Goal: Information Seeking & Learning: Learn about a topic

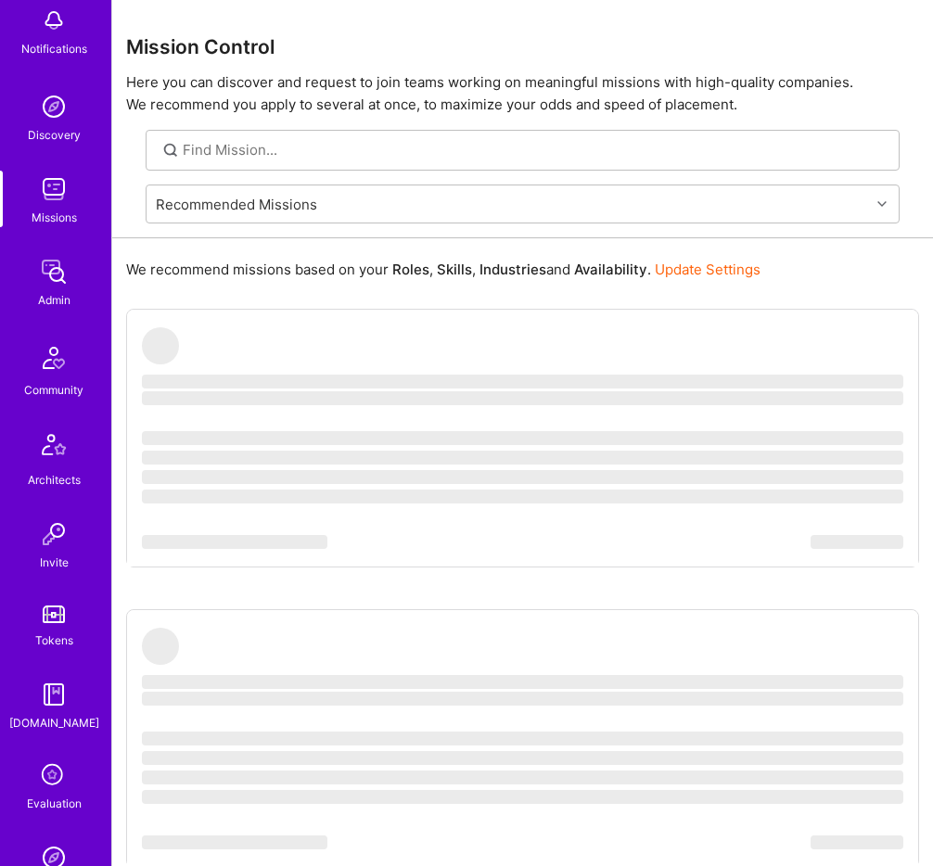
scroll to position [269, 0]
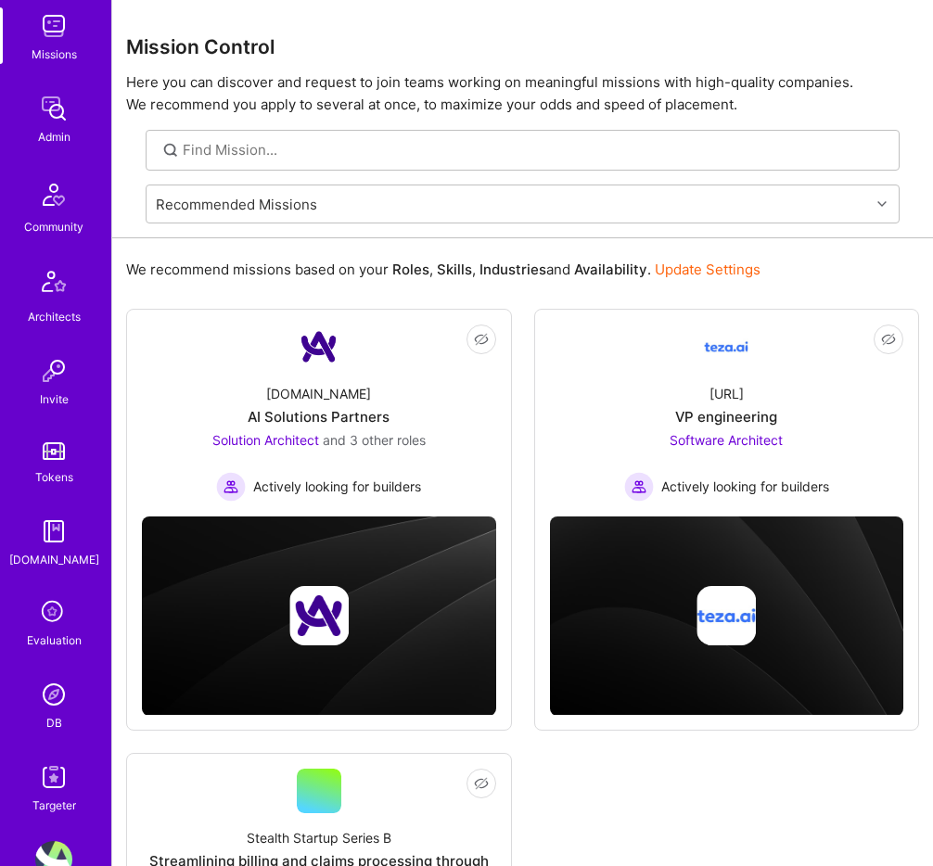
click at [64, 780] on img at bounding box center [53, 777] width 37 height 37
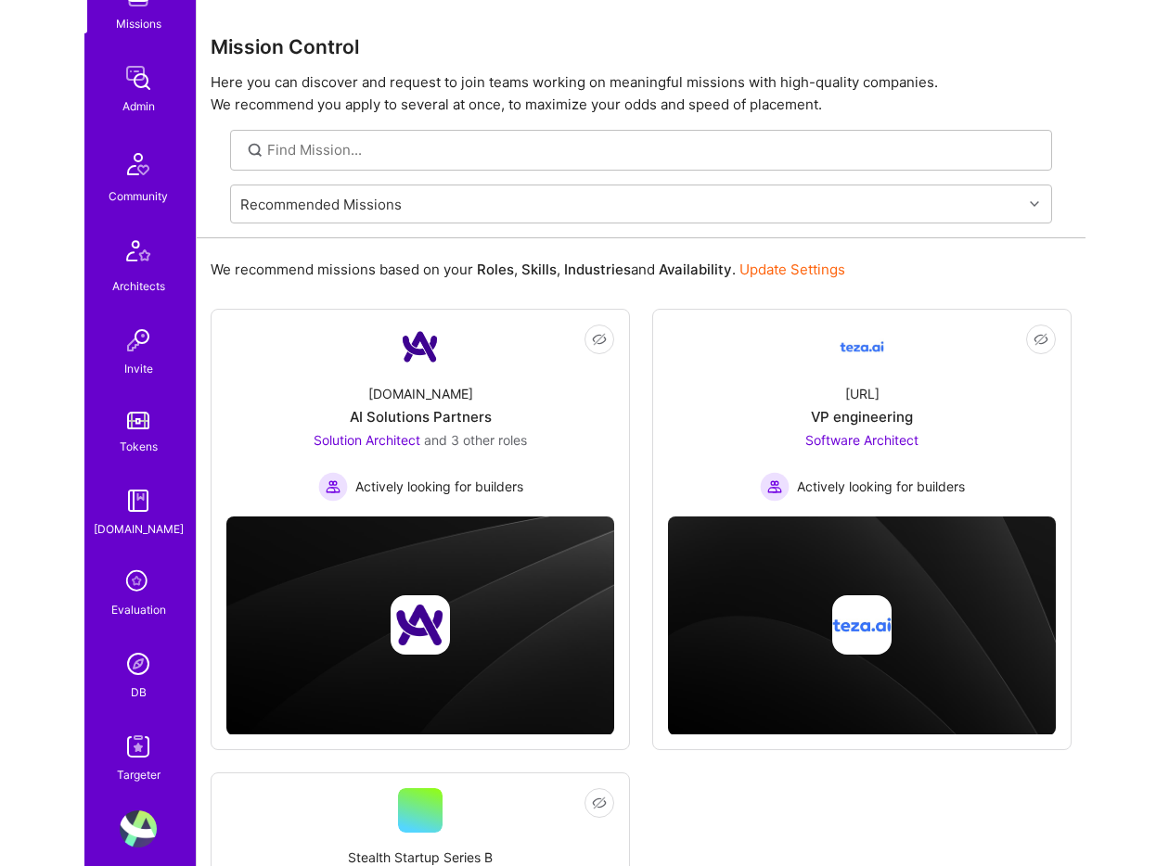
scroll to position [302, 0]
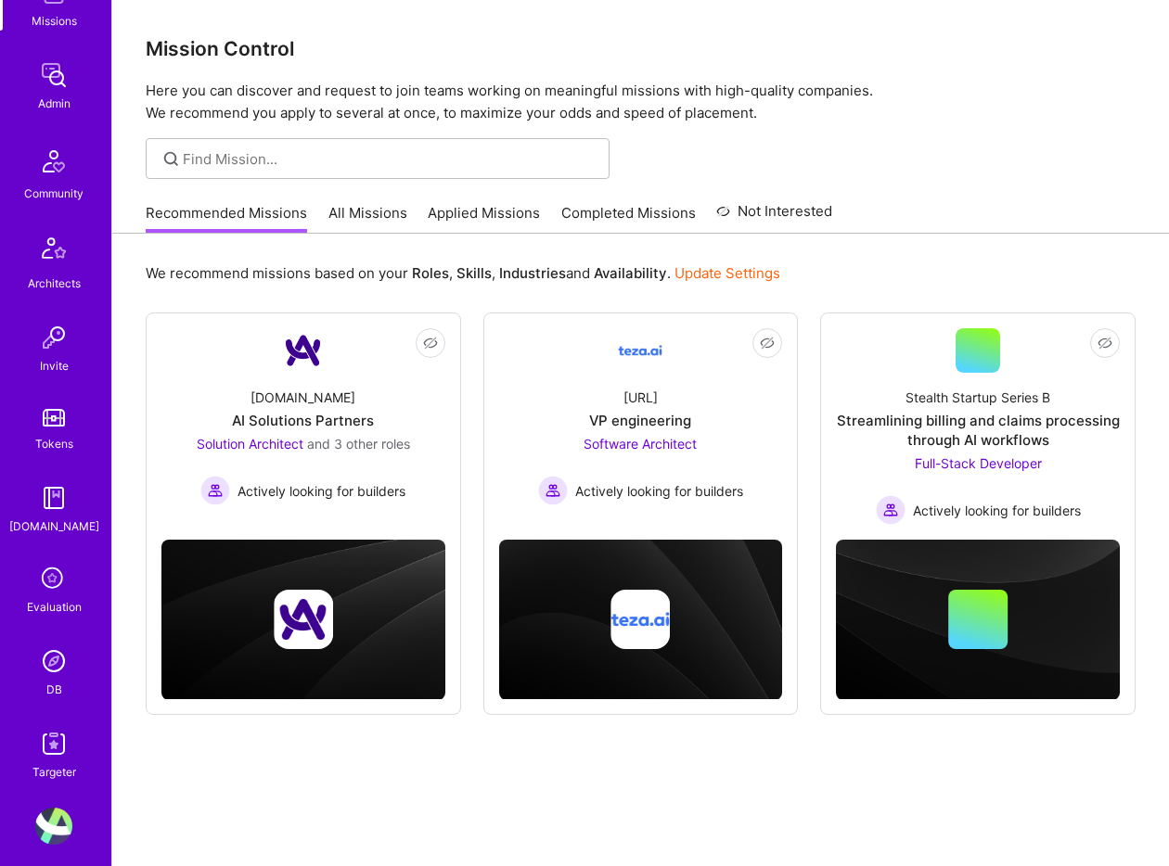
click at [53, 746] on img at bounding box center [53, 743] width 37 height 37
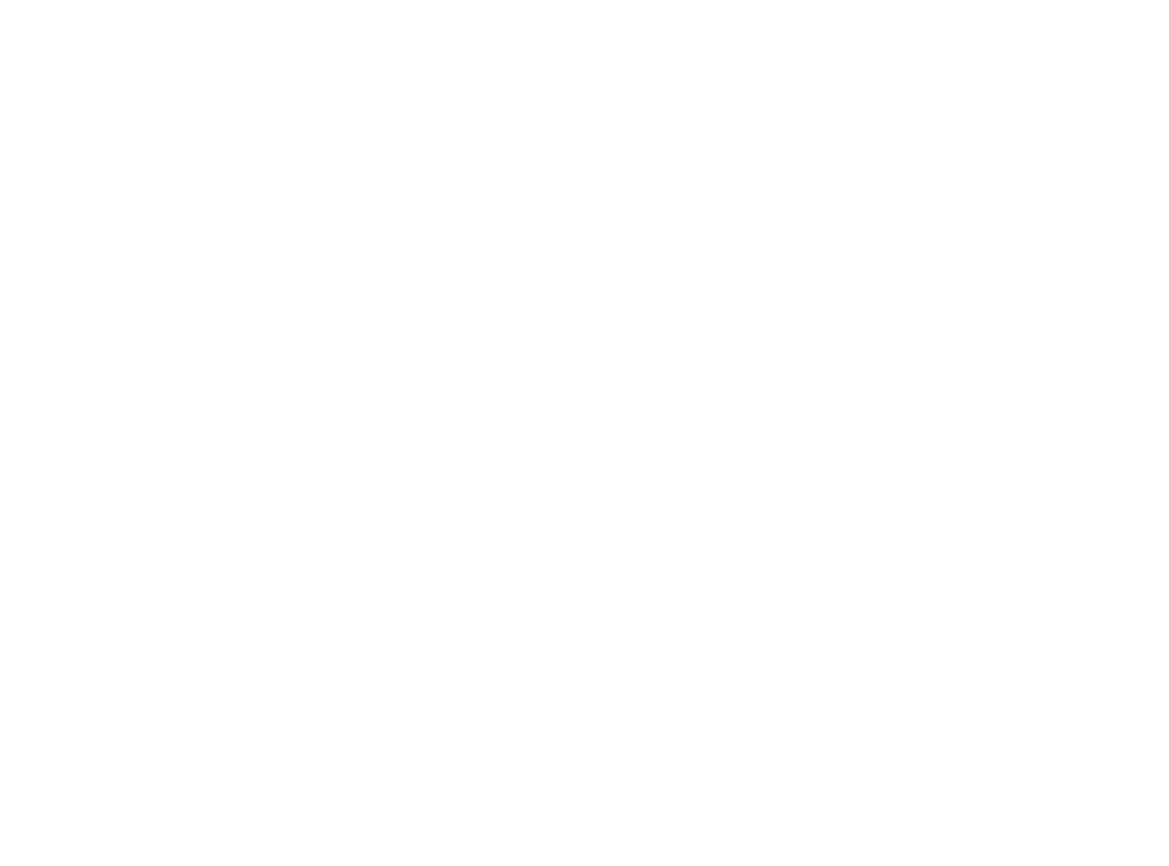
click at [712, 0] on html at bounding box center [584, 0] width 1169 height 0
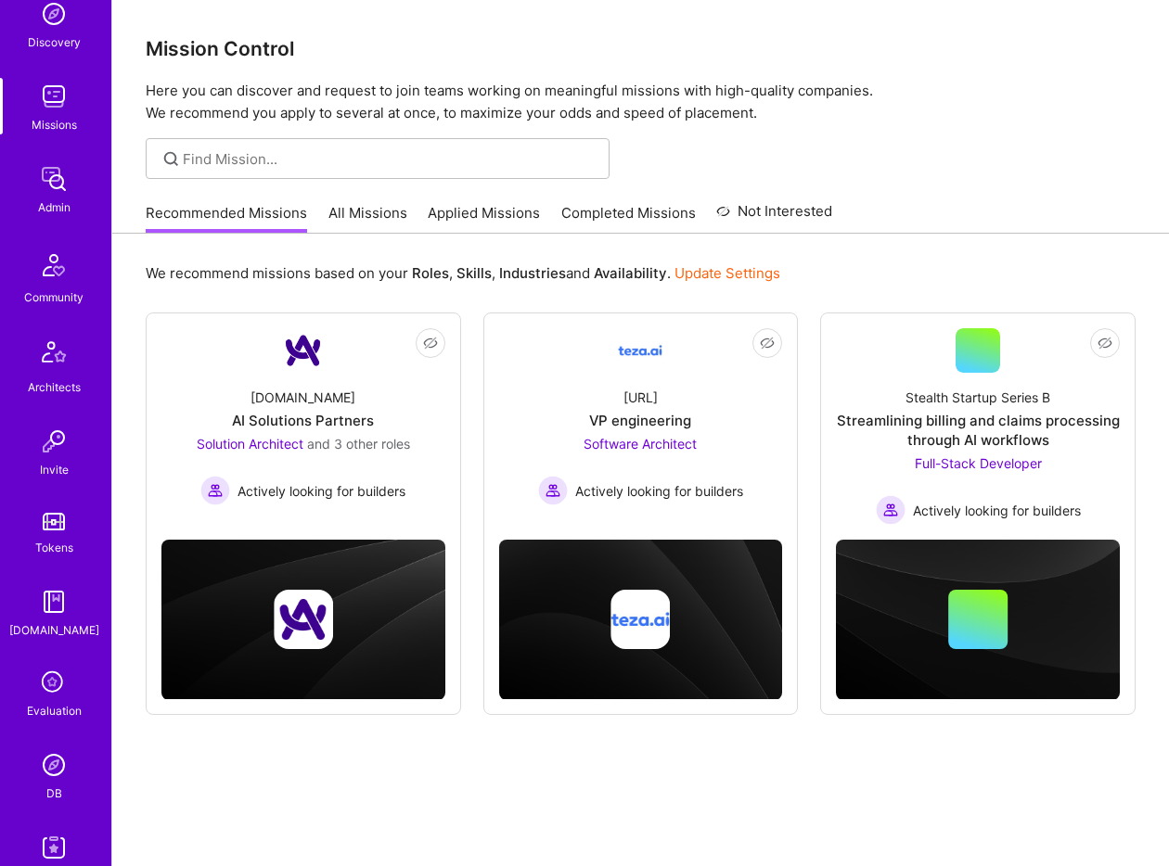
scroll to position [317, 0]
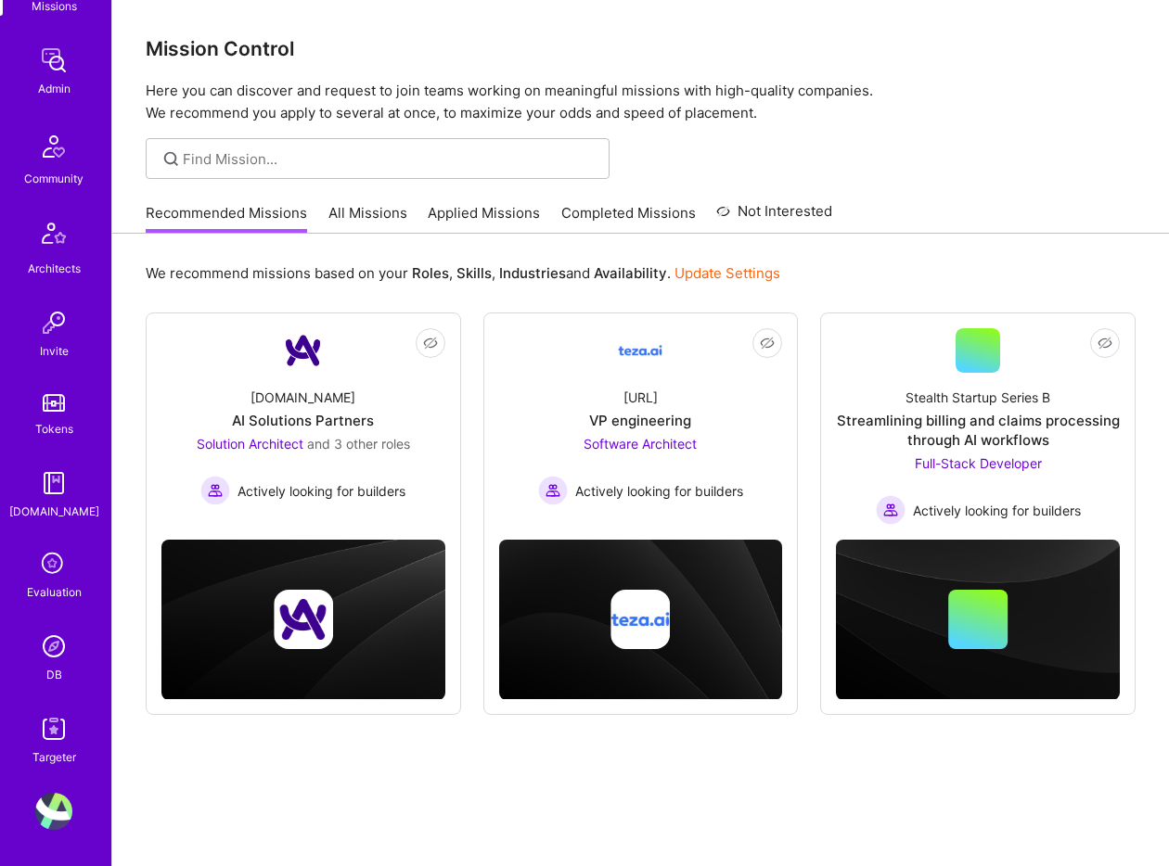
click at [54, 751] on div "Targeter" at bounding box center [54, 757] width 44 height 19
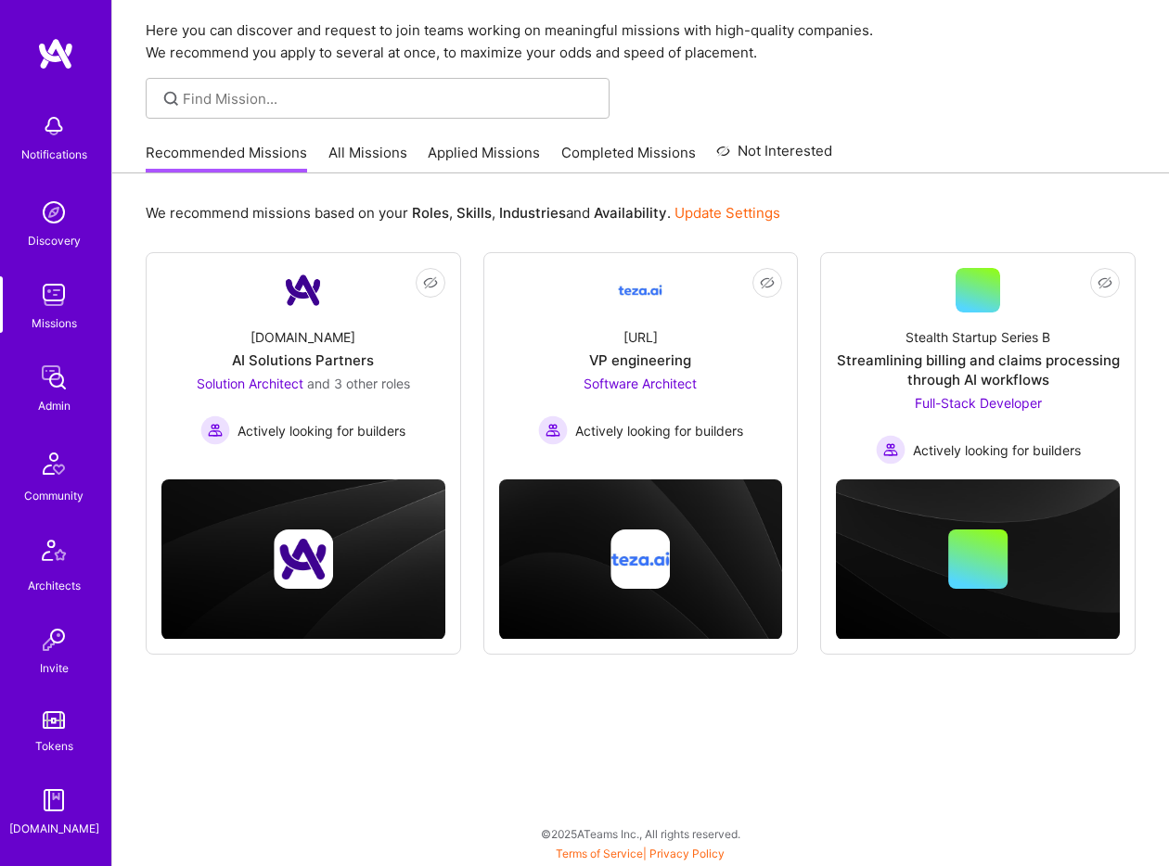
scroll to position [317, 0]
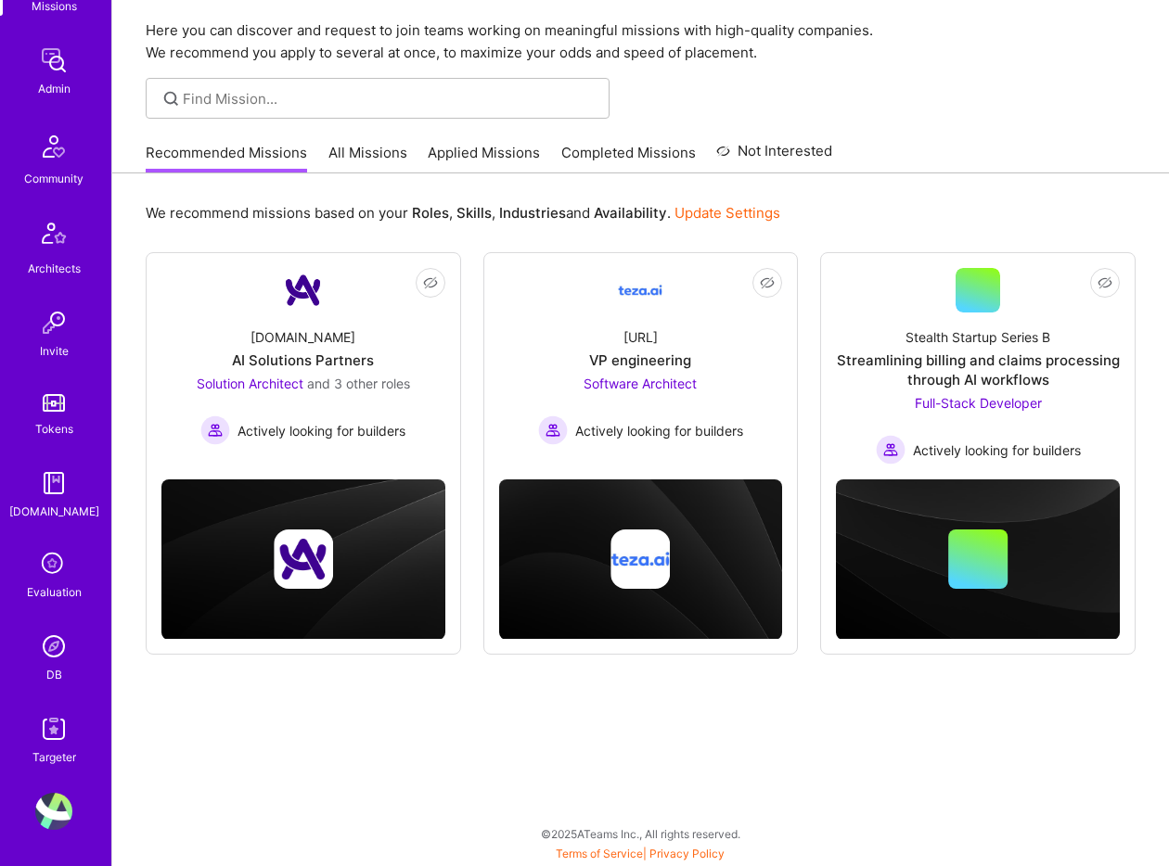
click at [50, 749] on div "Targeter" at bounding box center [54, 757] width 44 height 19
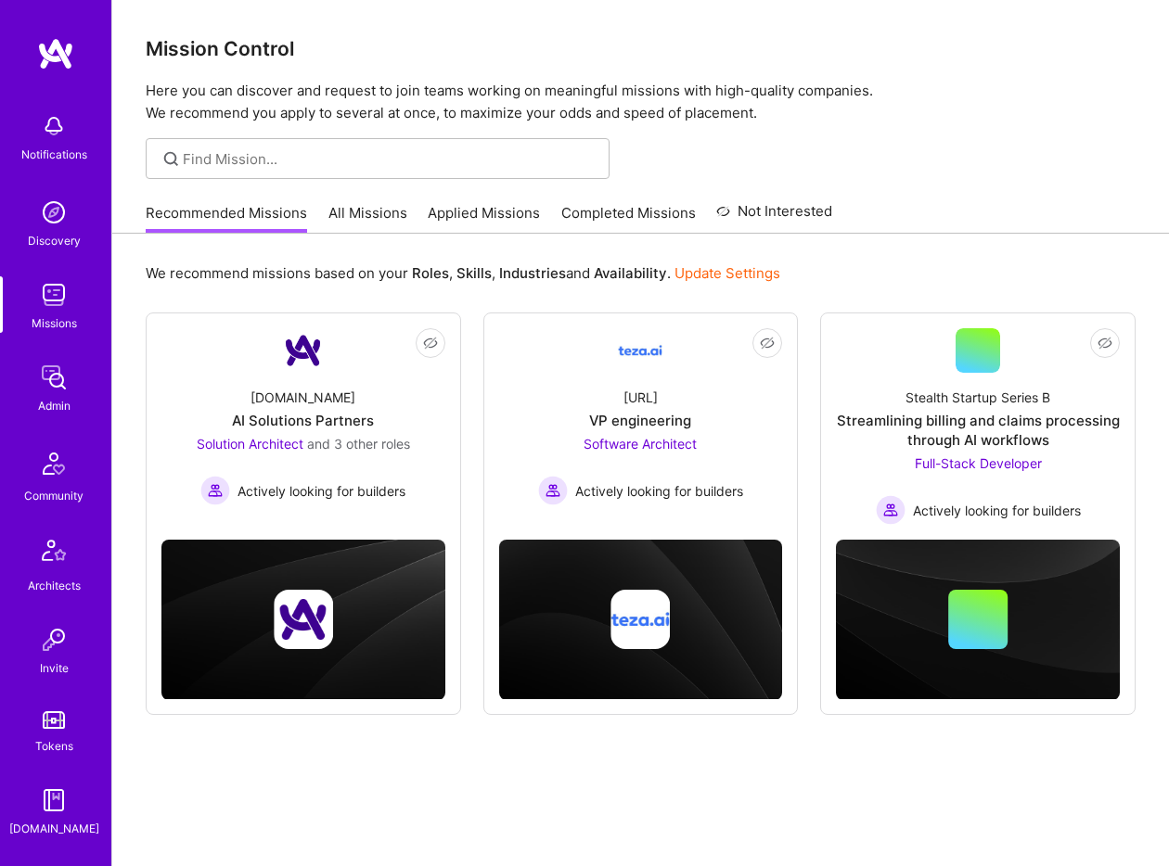
scroll to position [317, 0]
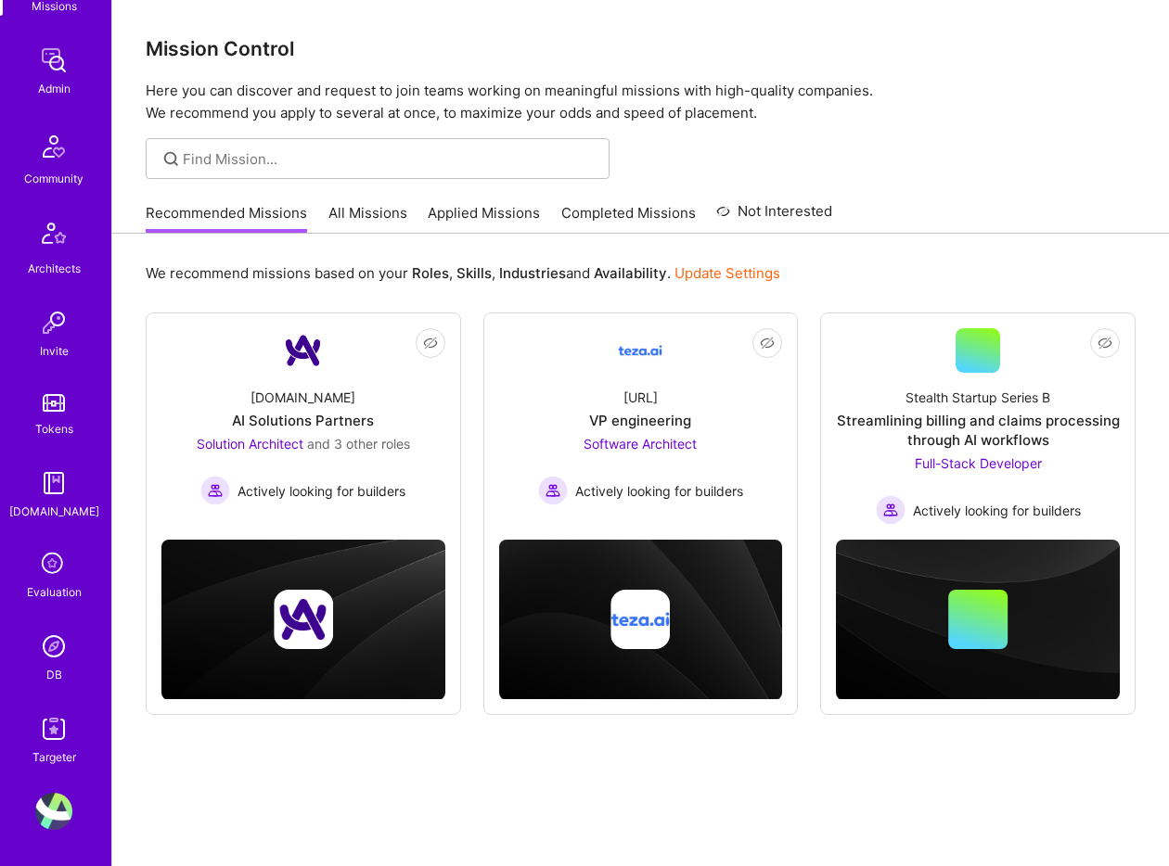
click at [41, 737] on img at bounding box center [53, 729] width 37 height 37
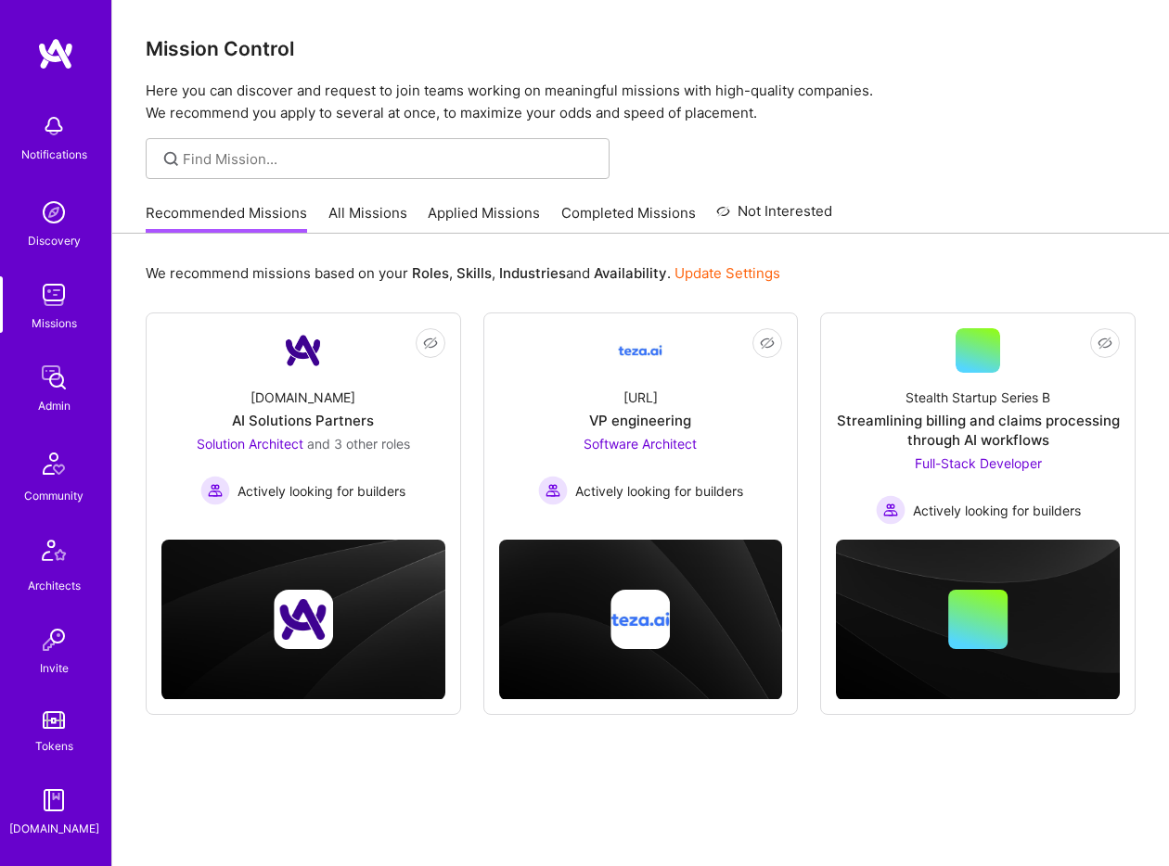
scroll to position [317, 0]
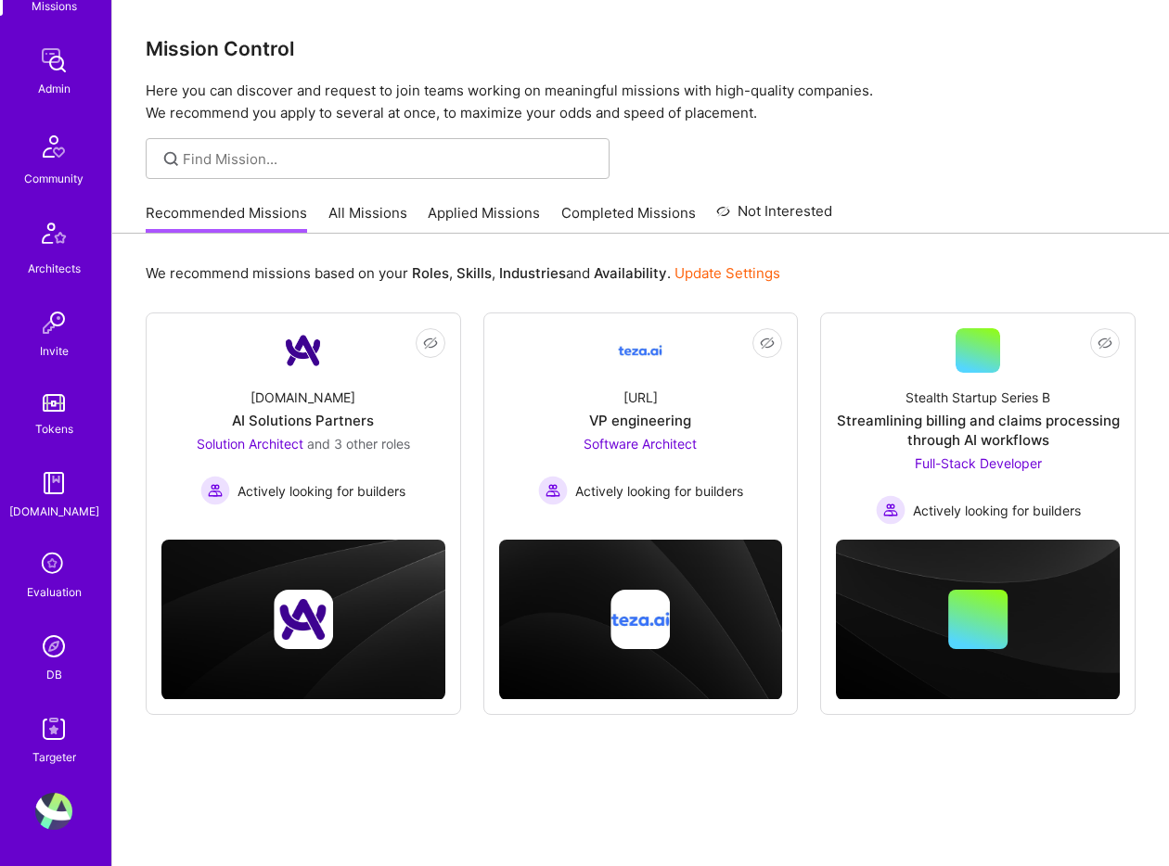
click at [57, 801] on img at bounding box center [53, 811] width 37 height 37
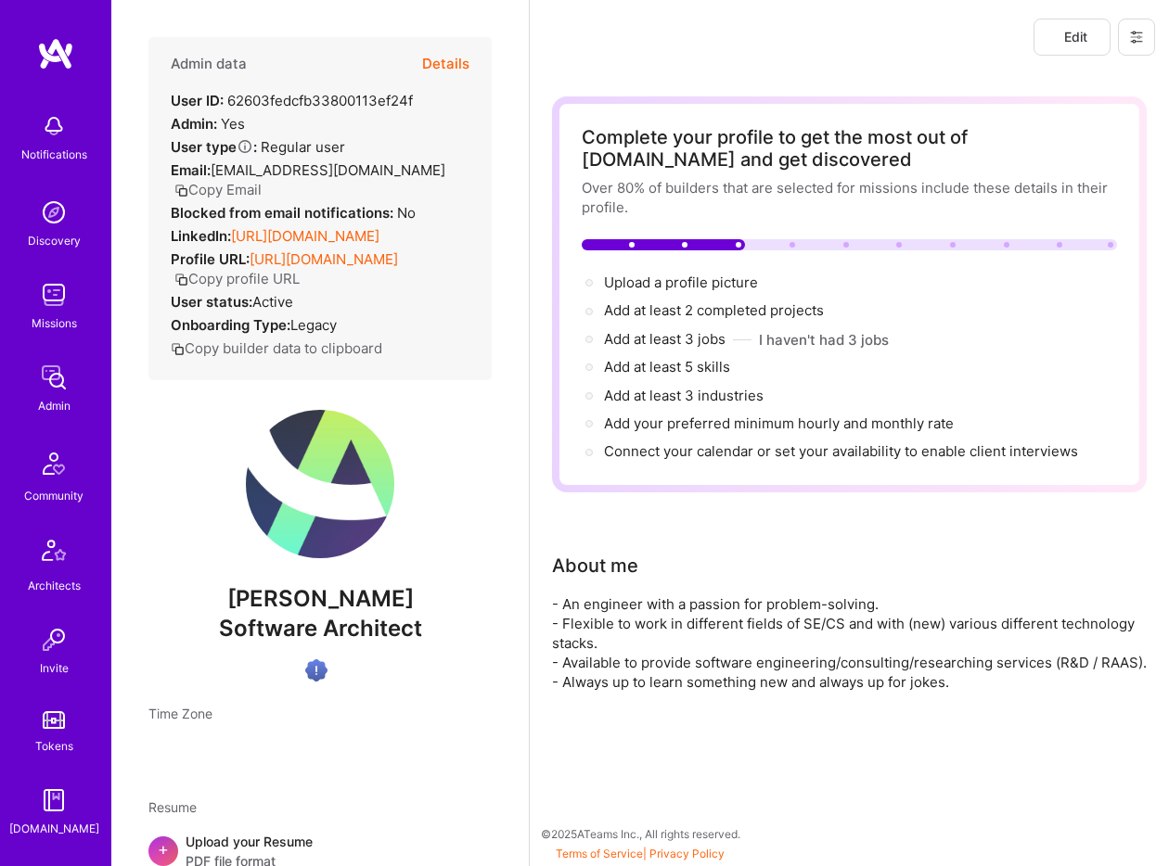
click at [1122, 38] on button at bounding box center [1136, 37] width 37 height 37
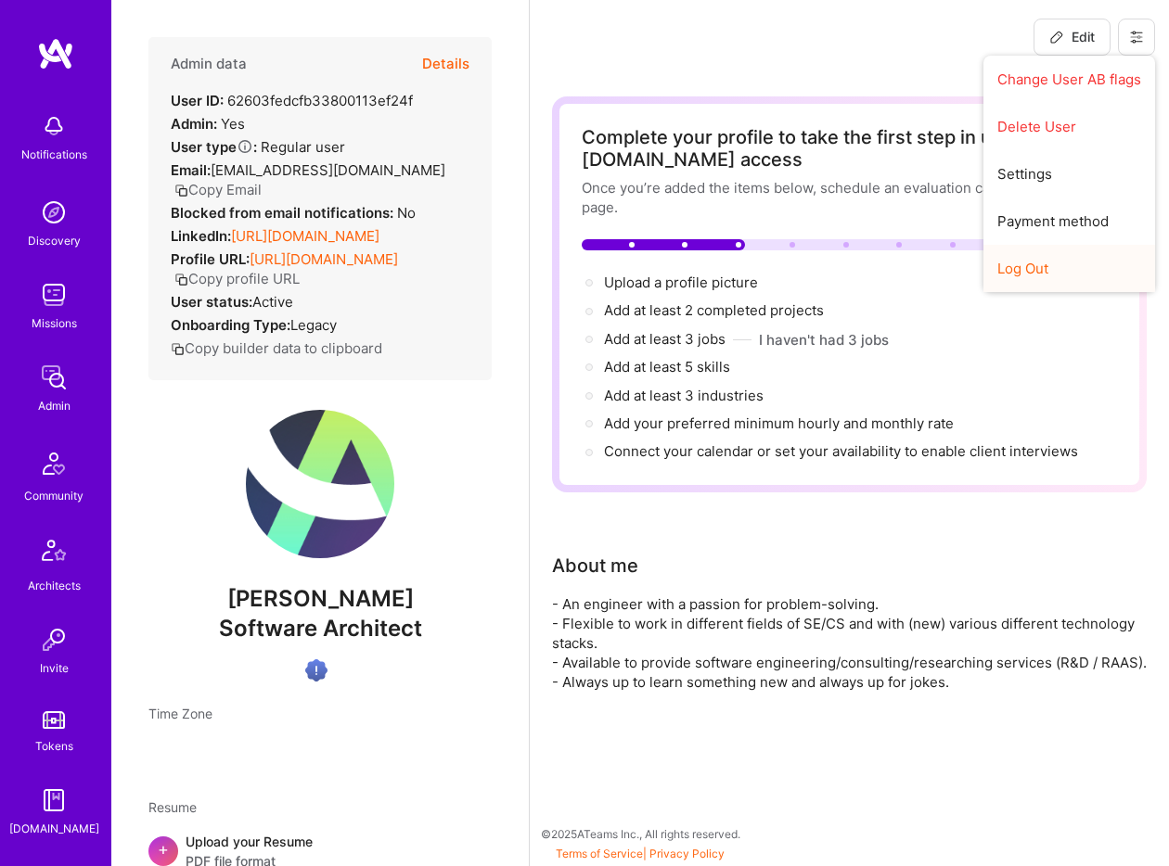
click at [1041, 260] on button "Log Out" at bounding box center [1069, 268] width 172 height 47
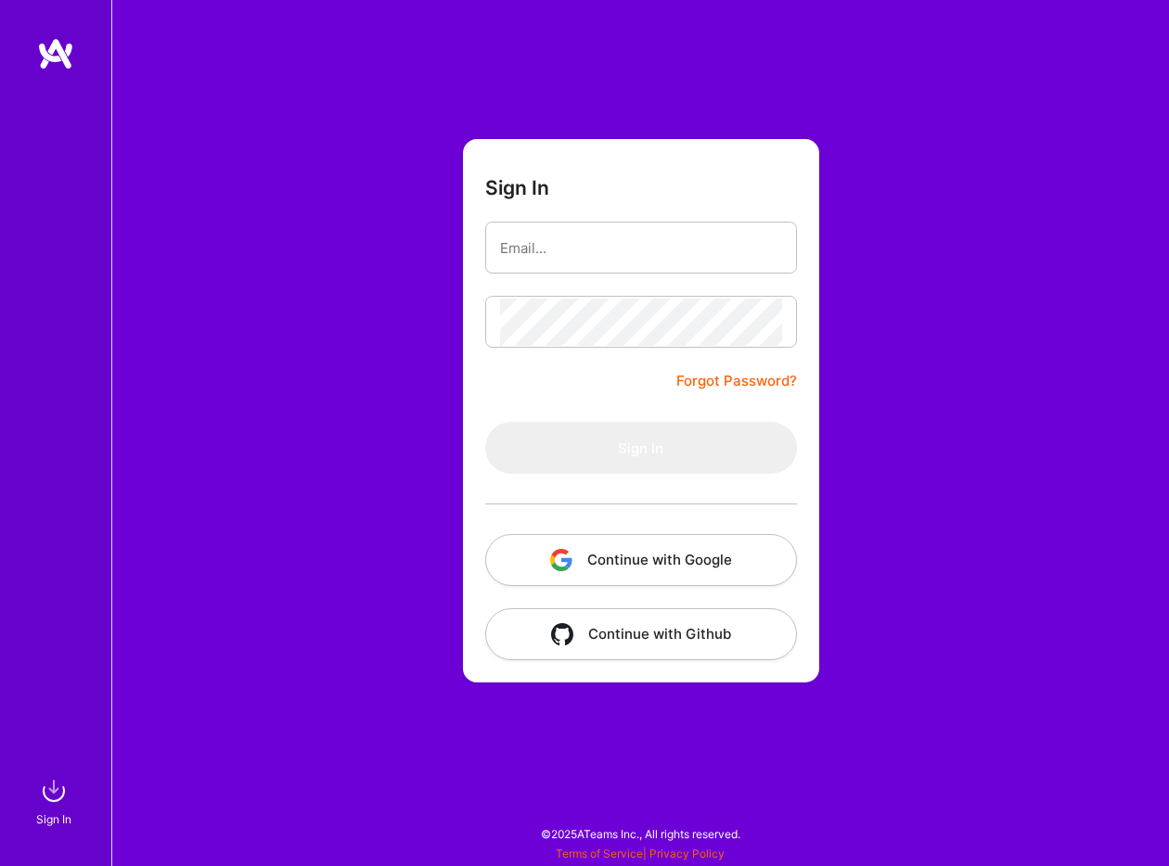
click at [698, 565] on button "Continue with Google" at bounding box center [641, 560] width 312 height 52
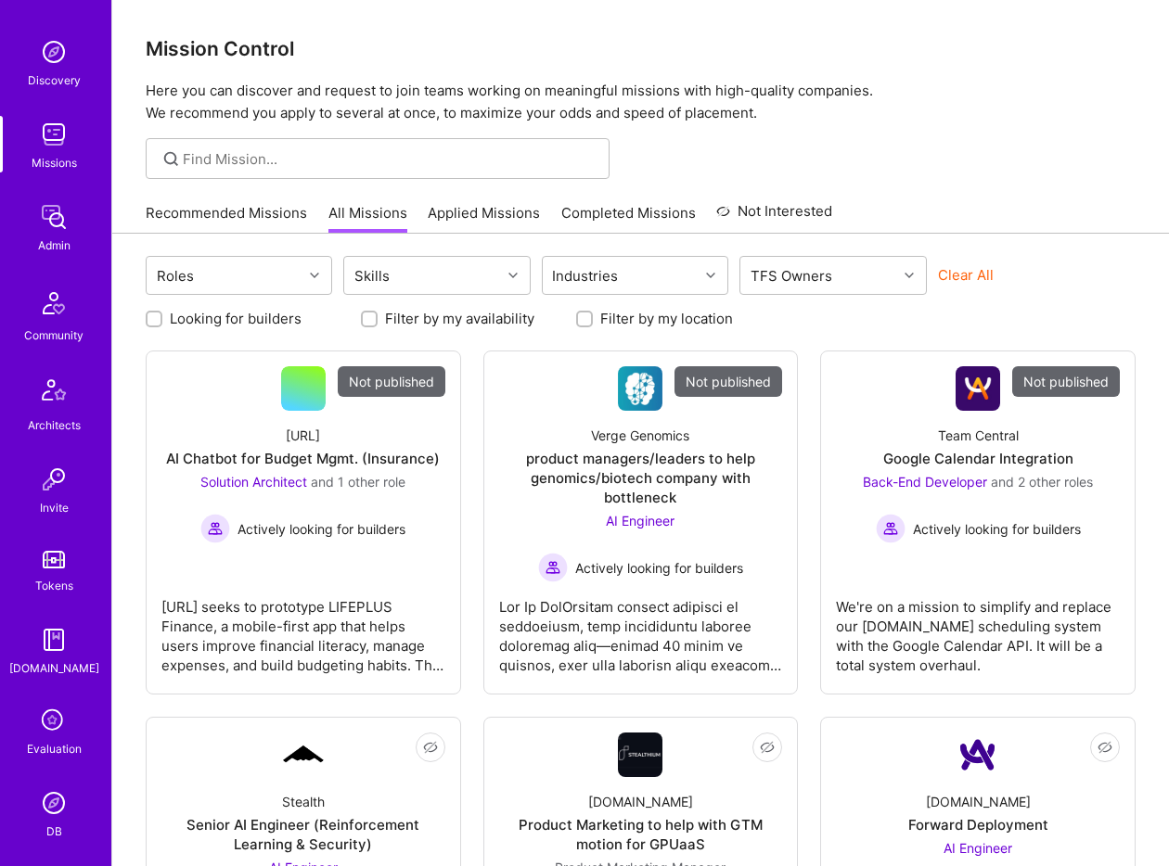
scroll to position [317, 0]
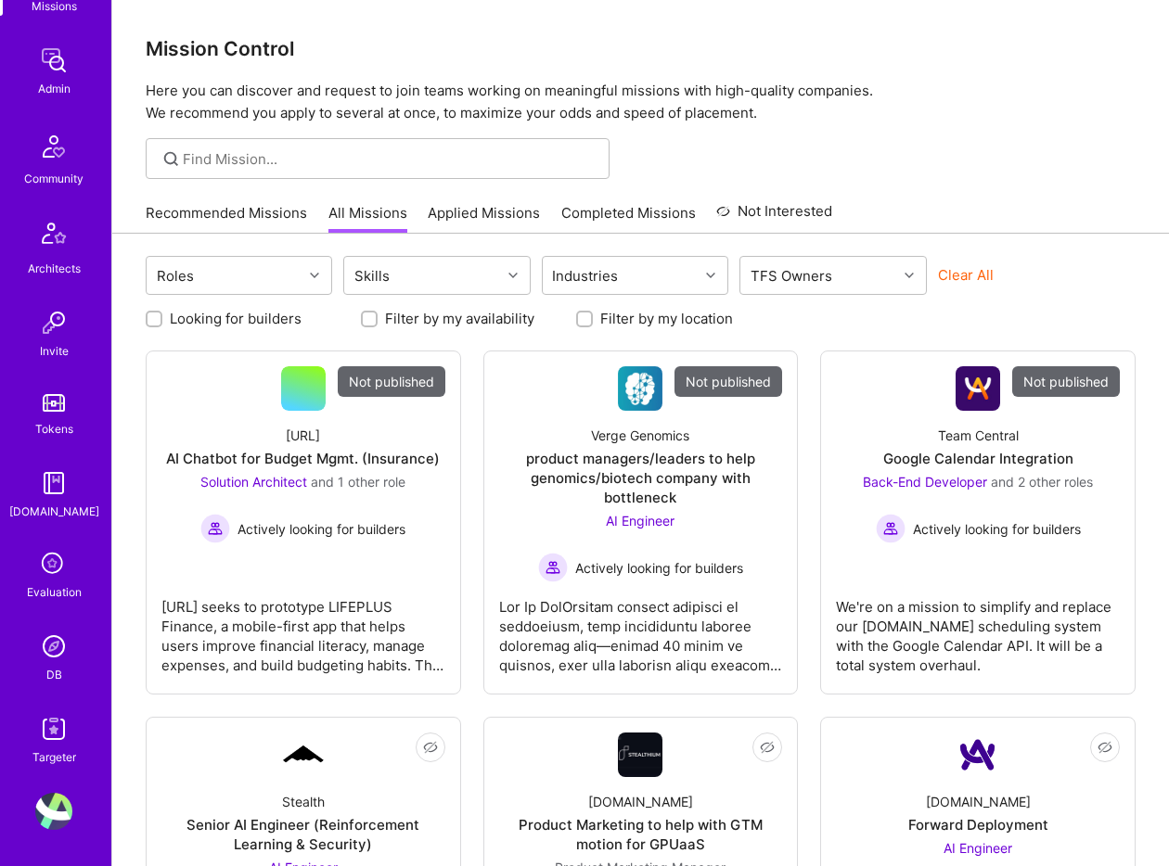
click at [57, 721] on img at bounding box center [53, 729] width 37 height 37
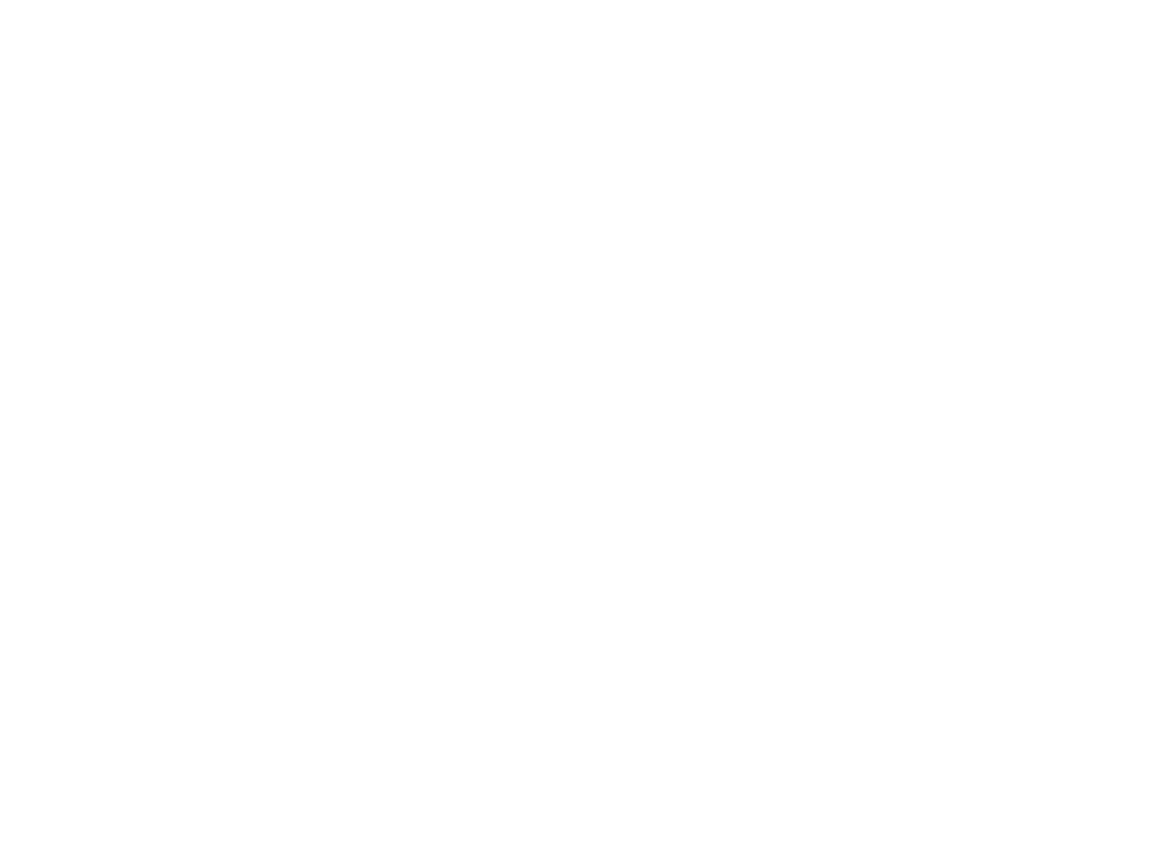
click at [871, 0] on html at bounding box center [584, 0] width 1169 height 0
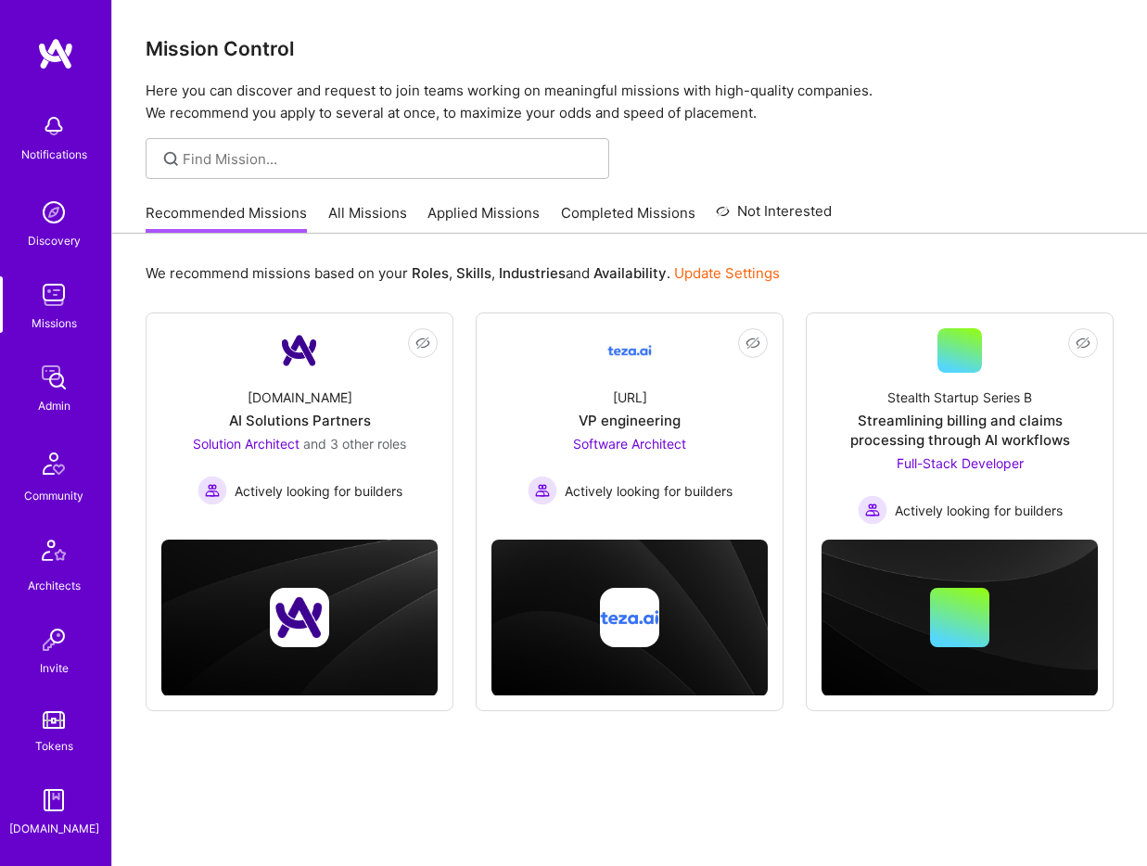
scroll to position [317, 0]
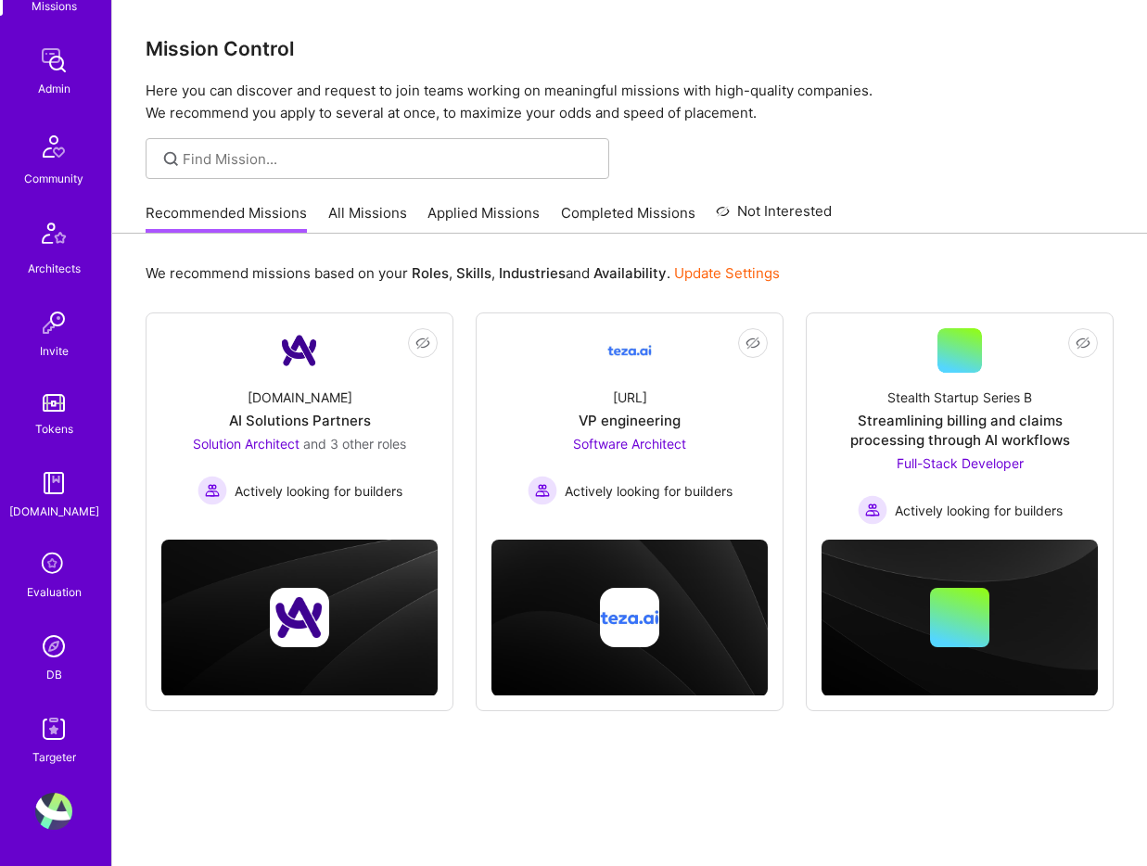
click at [67, 756] on div "Targeter" at bounding box center [54, 757] width 44 height 19
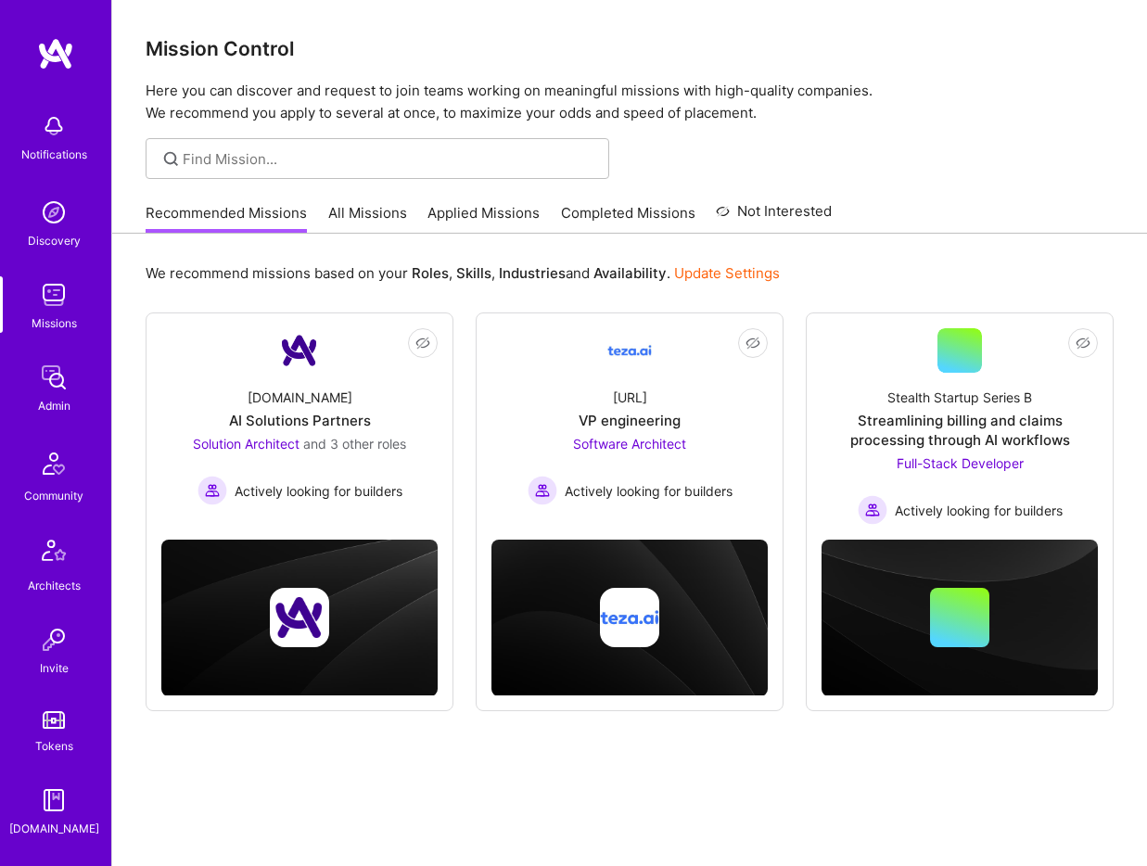
click at [70, 746] on div "Tokens" at bounding box center [54, 746] width 38 height 19
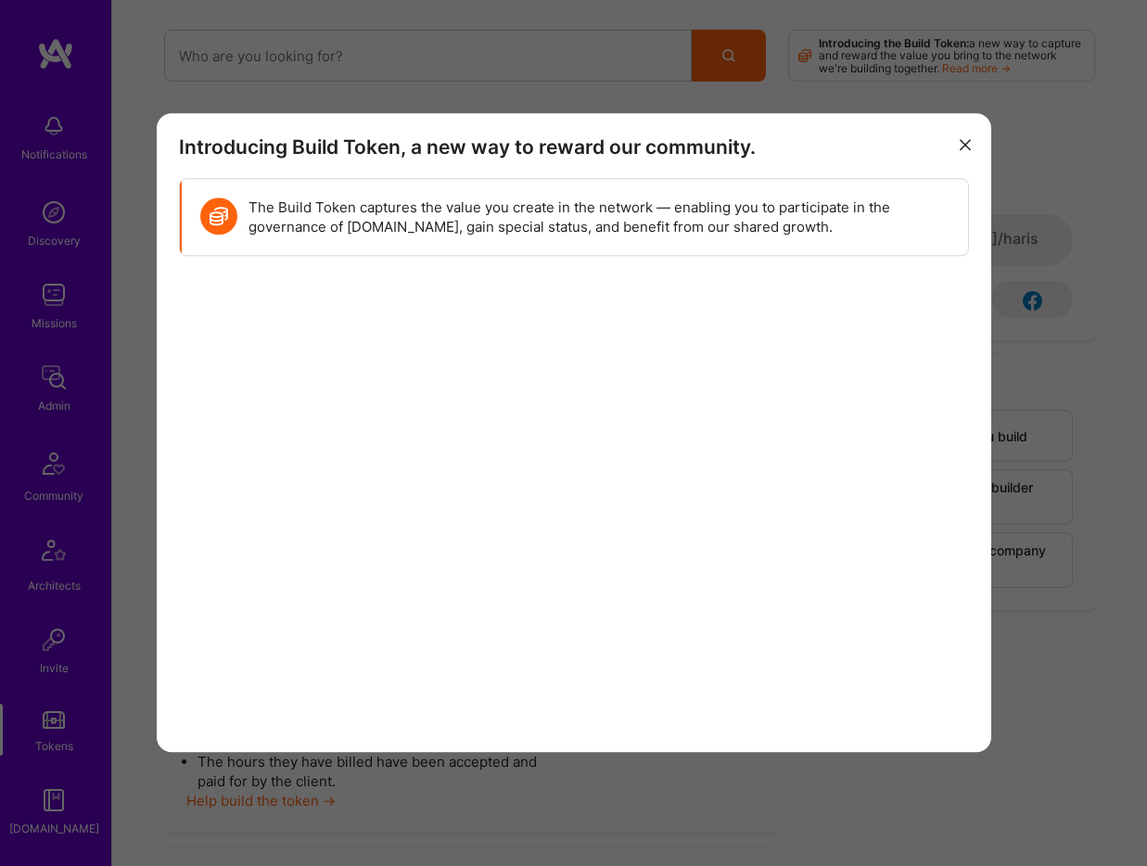
click at [960, 144] on icon "modal" at bounding box center [965, 144] width 11 height 11
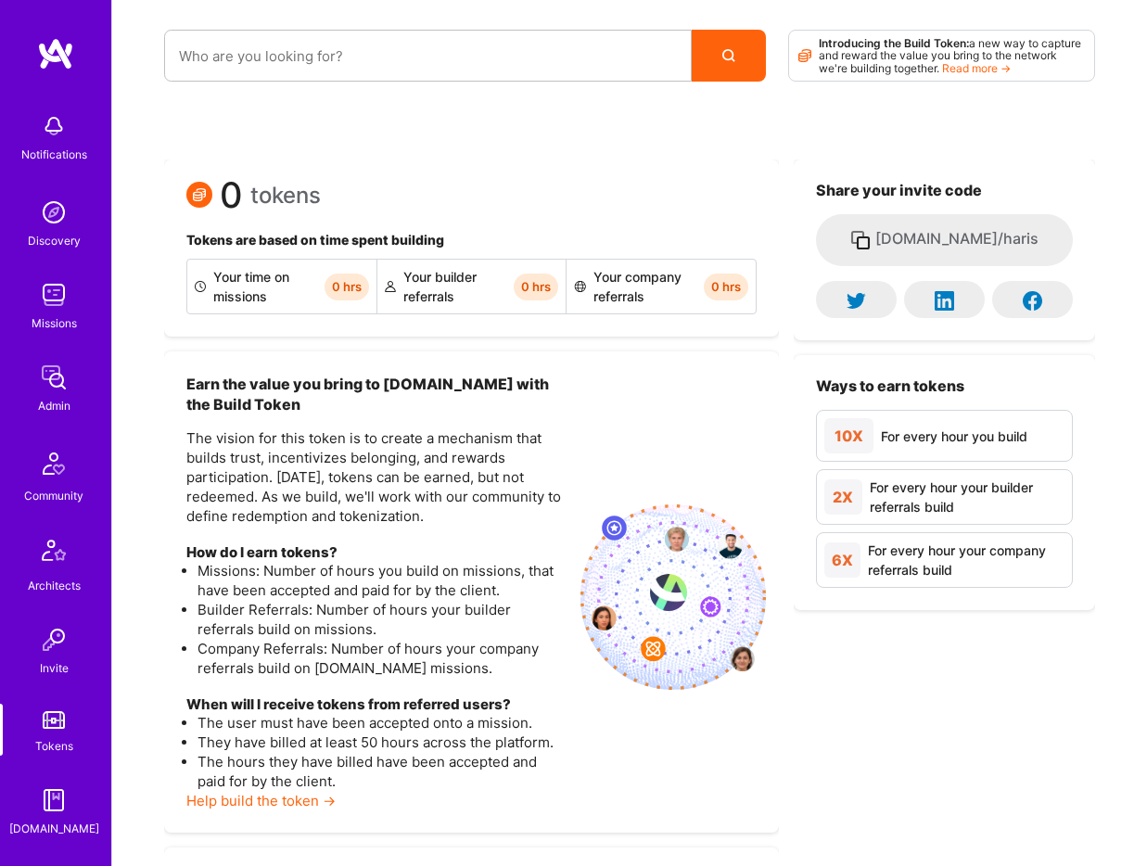
scroll to position [317, 0]
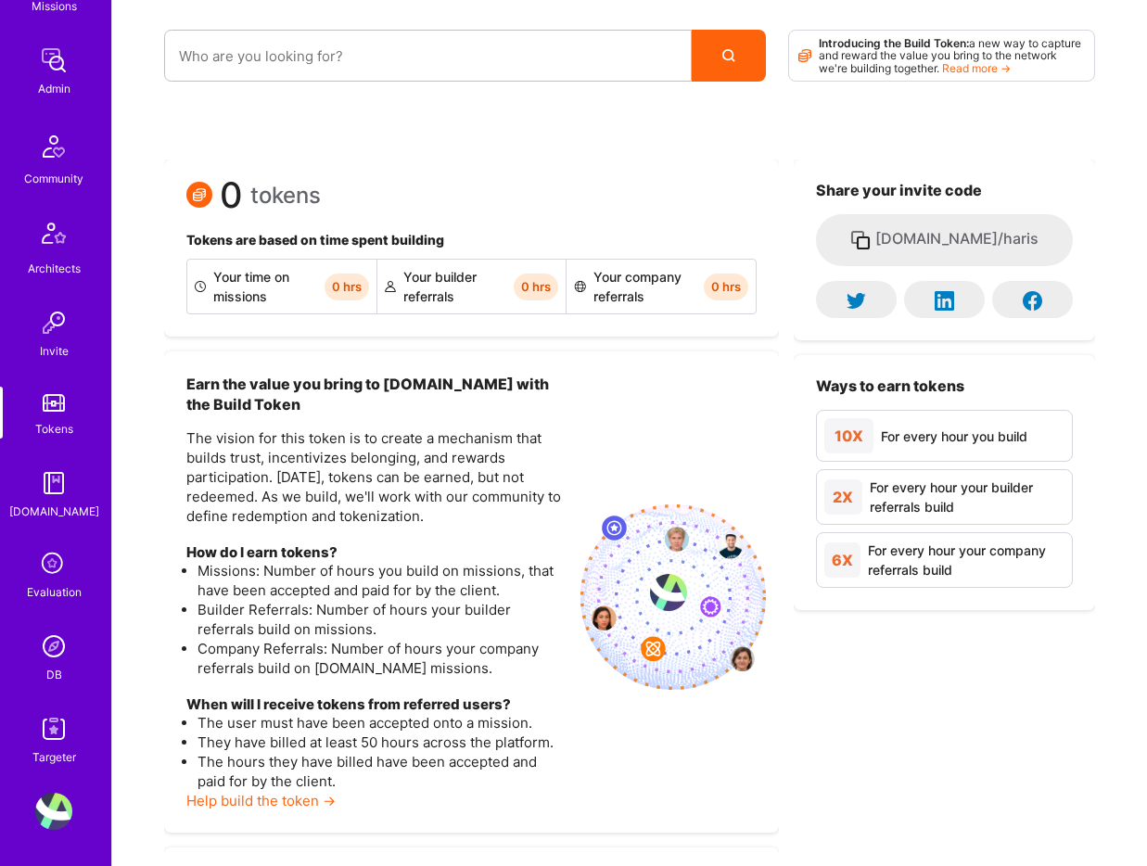
click at [69, 598] on div "Evaluation" at bounding box center [54, 592] width 55 height 19
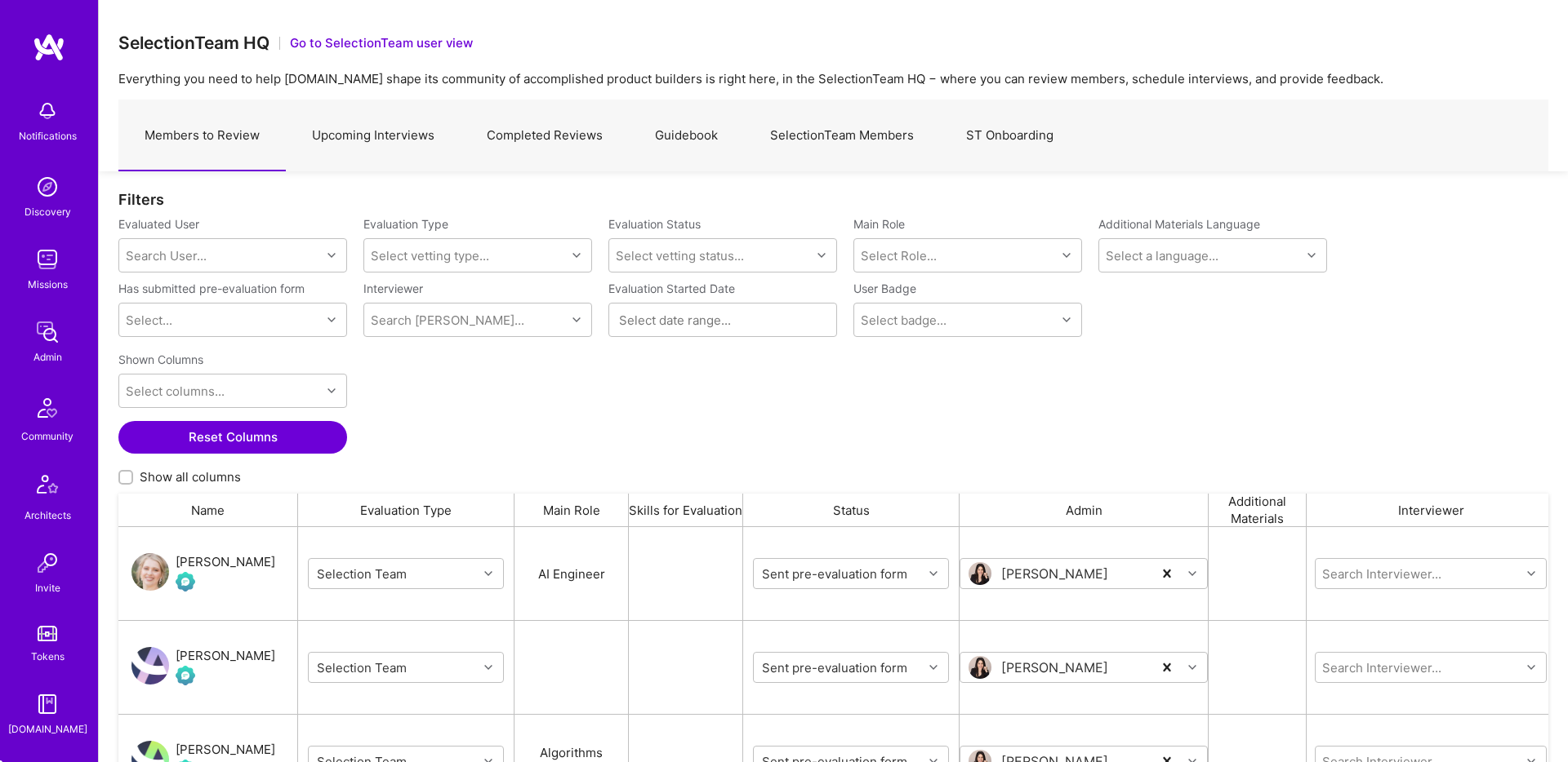
scroll to position [279, 0]
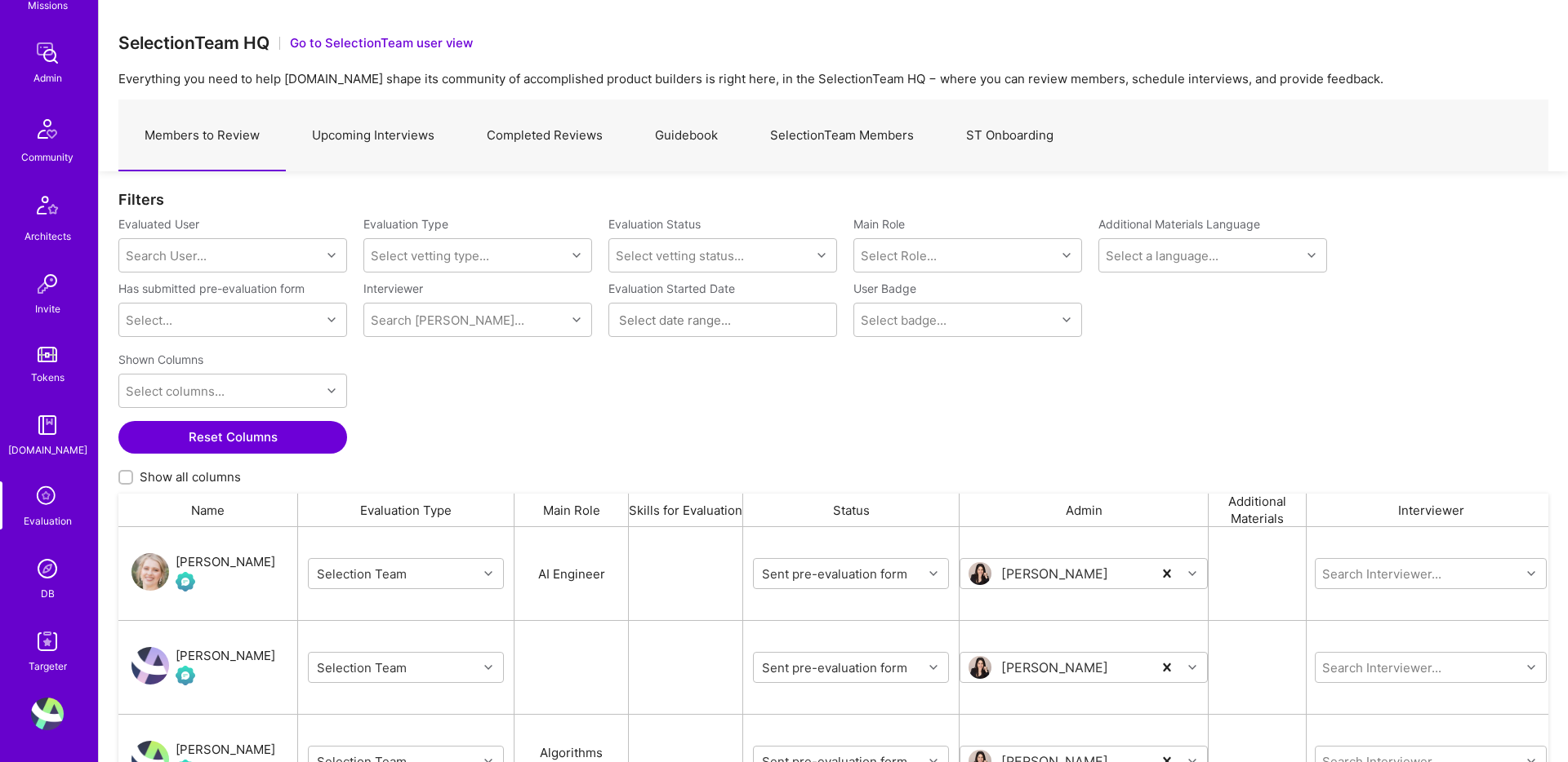
click at [32, 715] on img at bounding box center [47, 714] width 33 height 33
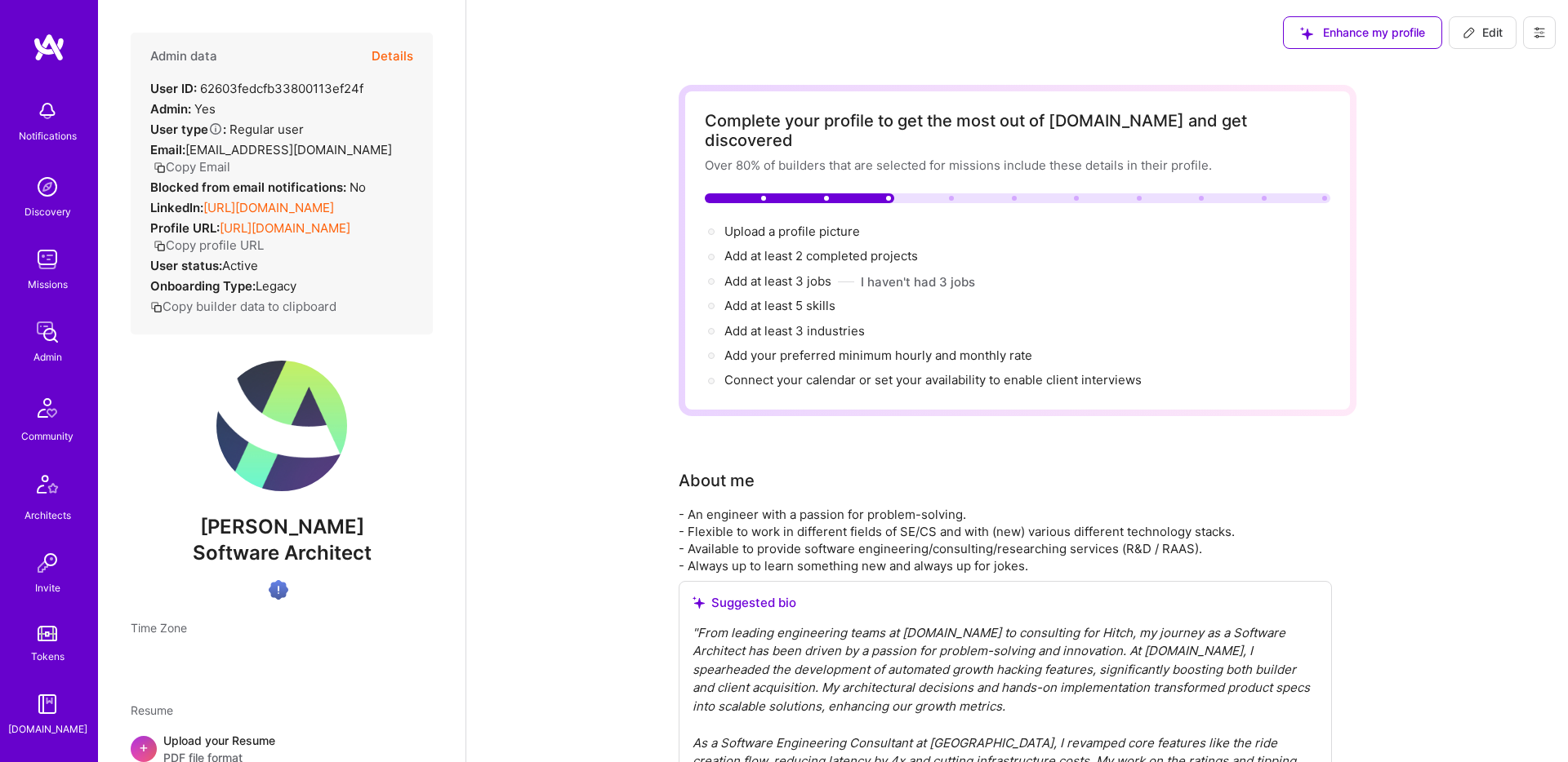
click at [1009, 25] on button at bounding box center [1539, 33] width 33 height 33
click at [1009, 223] on button "Log Out" at bounding box center [1480, 236] width 151 height 41
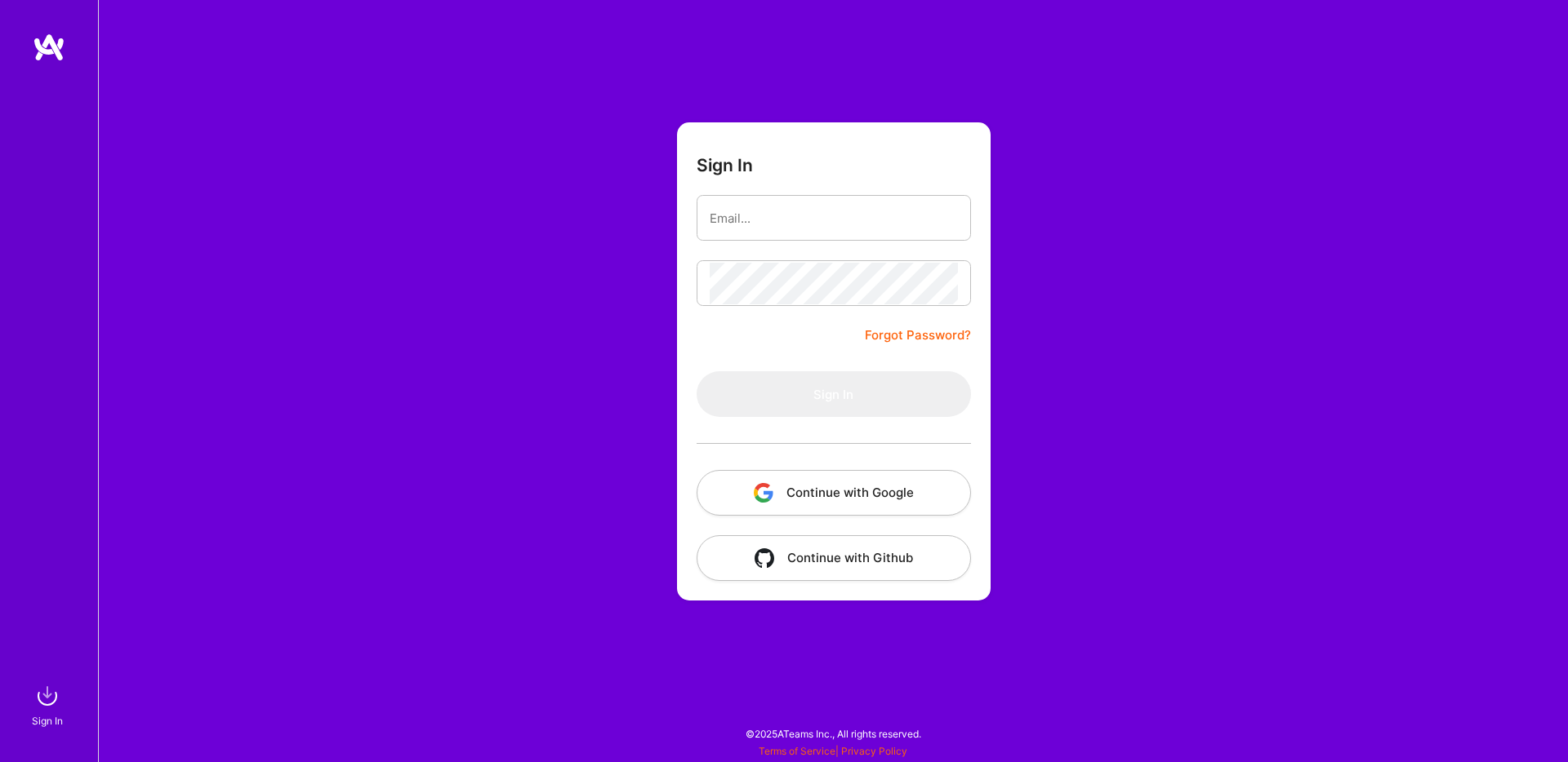
click at [851, 476] on button "Continue with Google" at bounding box center [834, 493] width 275 height 46
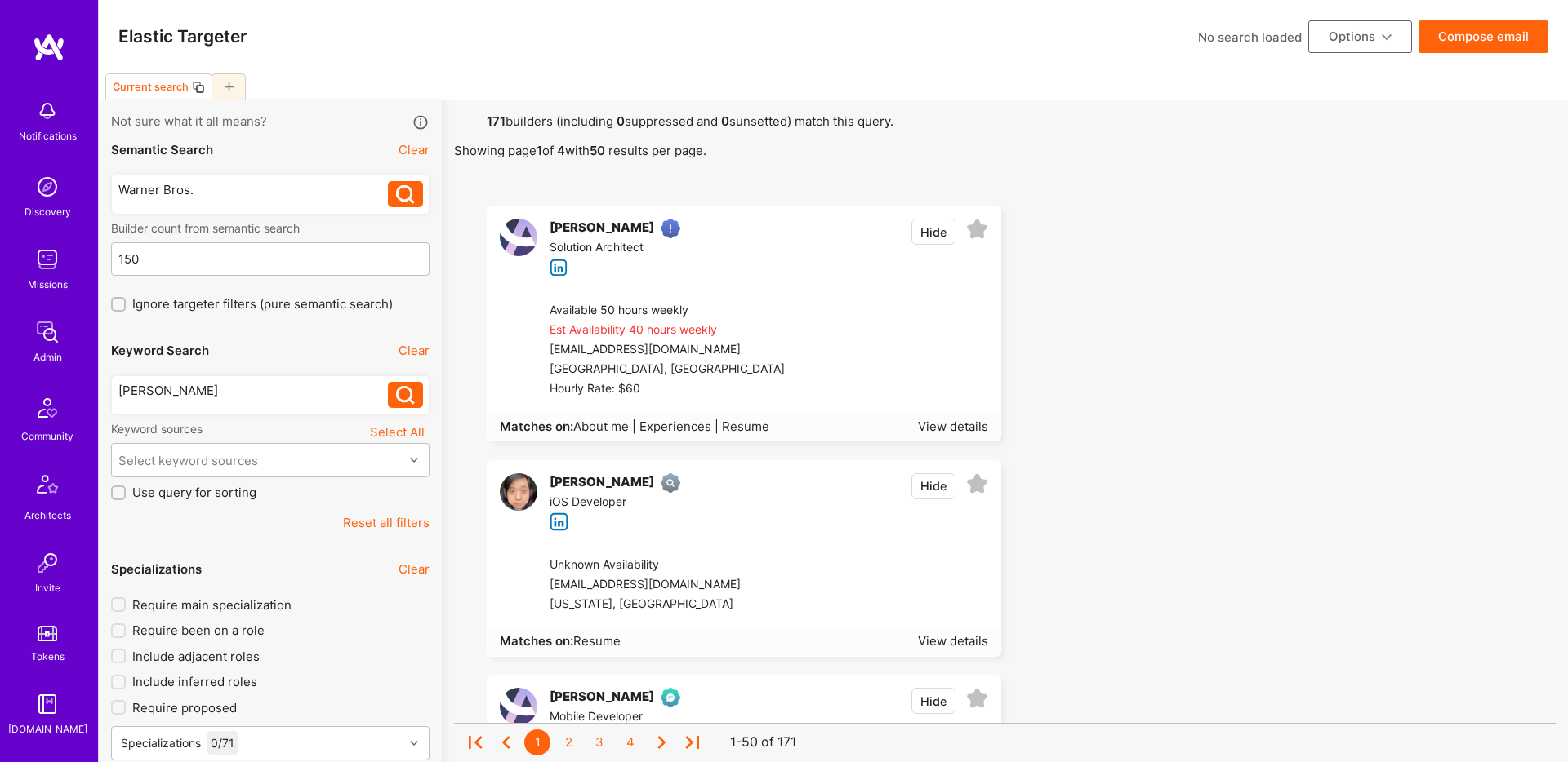
scroll to position [279, 0]
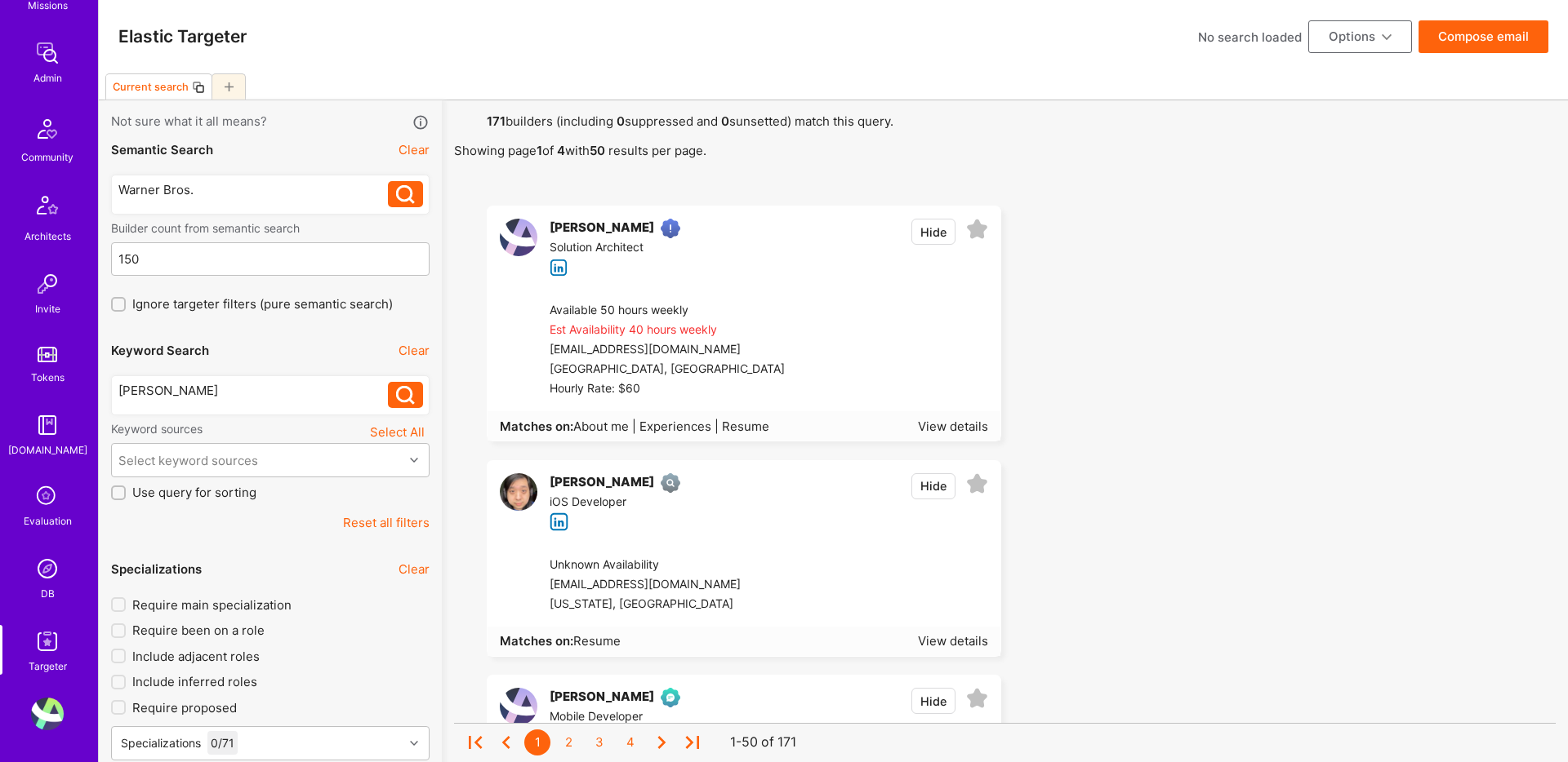
click at [51, 635] on img at bounding box center [47, 641] width 33 height 33
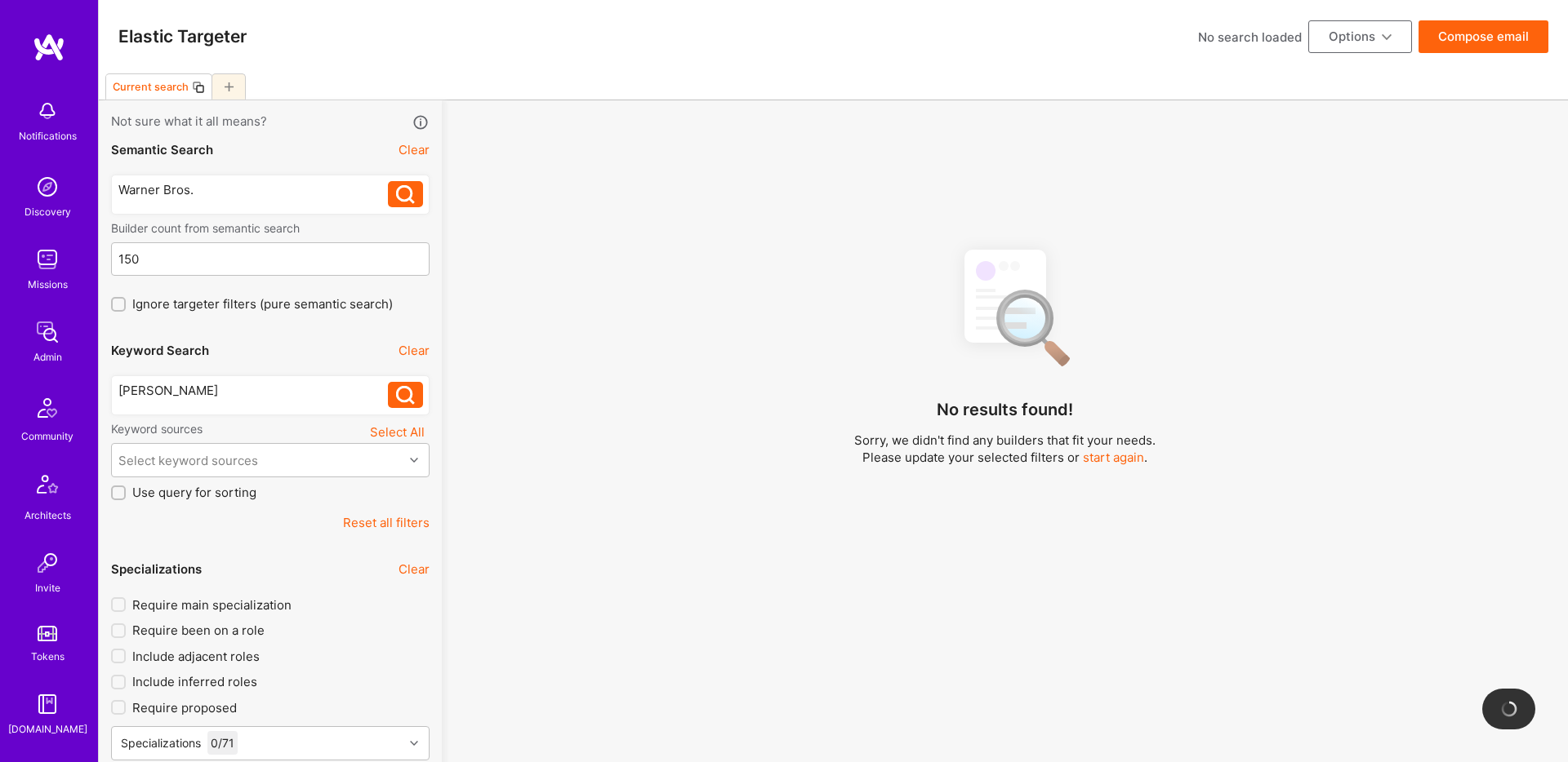
click at [219, 88] on div at bounding box center [228, 86] width 34 height 26
click at [195, 89] on icon at bounding box center [193, 87] width 8 height 8
click at [151, 83] on icon at bounding box center [149, 87] width 13 height 13
click at [151, 86] on icon at bounding box center [147, 87] width 8 height 8
click at [220, 86] on icon at bounding box center [222, 87] width 9 height 9
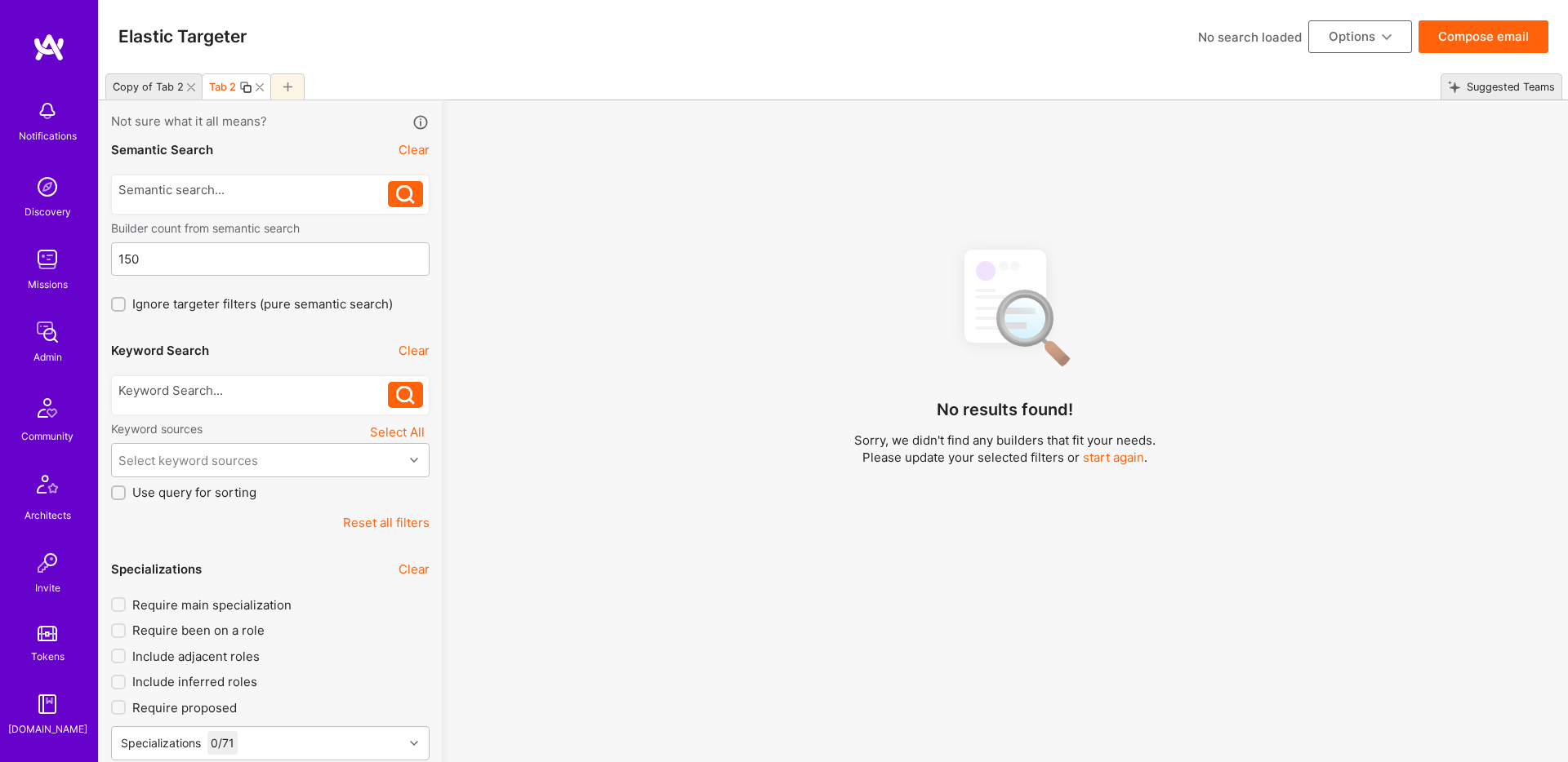
click at [187, 86] on icon at bounding box center [190, 87] width 8 height 8
click at [298, 179] on div at bounding box center [270, 194] width 319 height 40
click at [292, 186] on div at bounding box center [253, 189] width 270 height 17
click at [404, 190] on icon at bounding box center [405, 194] width 18 height 18
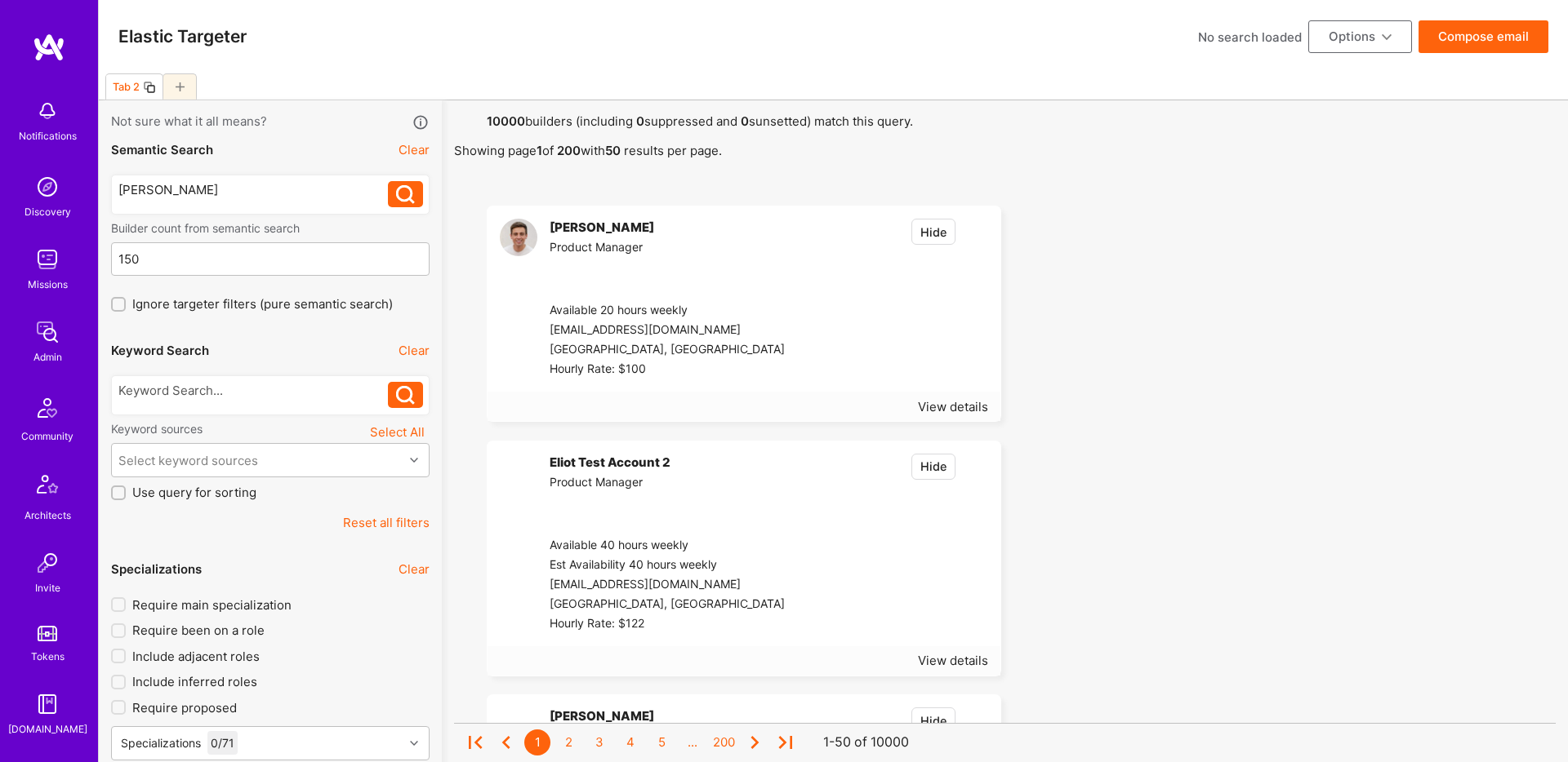
scroll to position [279, 0]
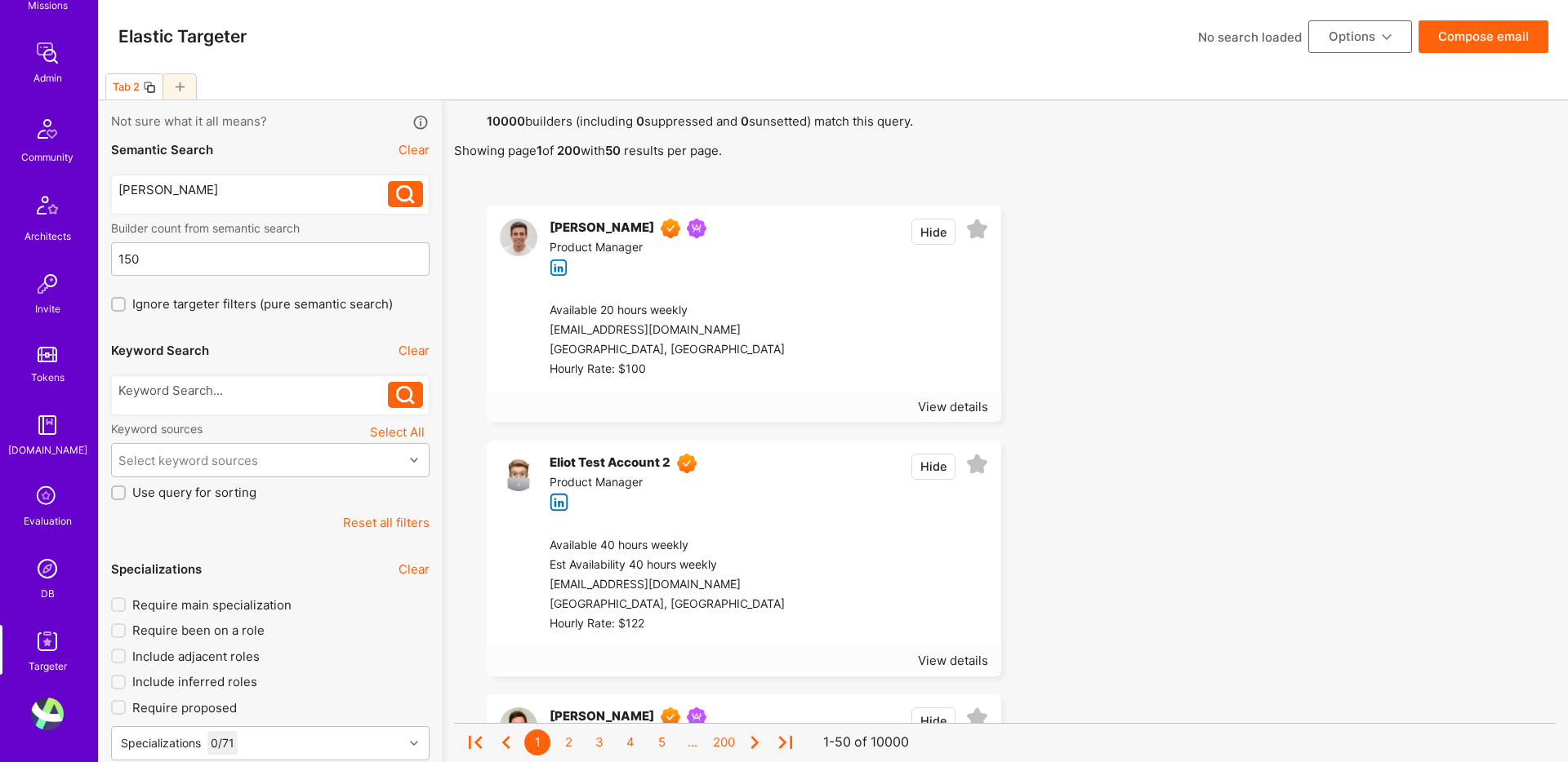
click at [60, 591] on link "DB" at bounding box center [47, 577] width 101 height 50
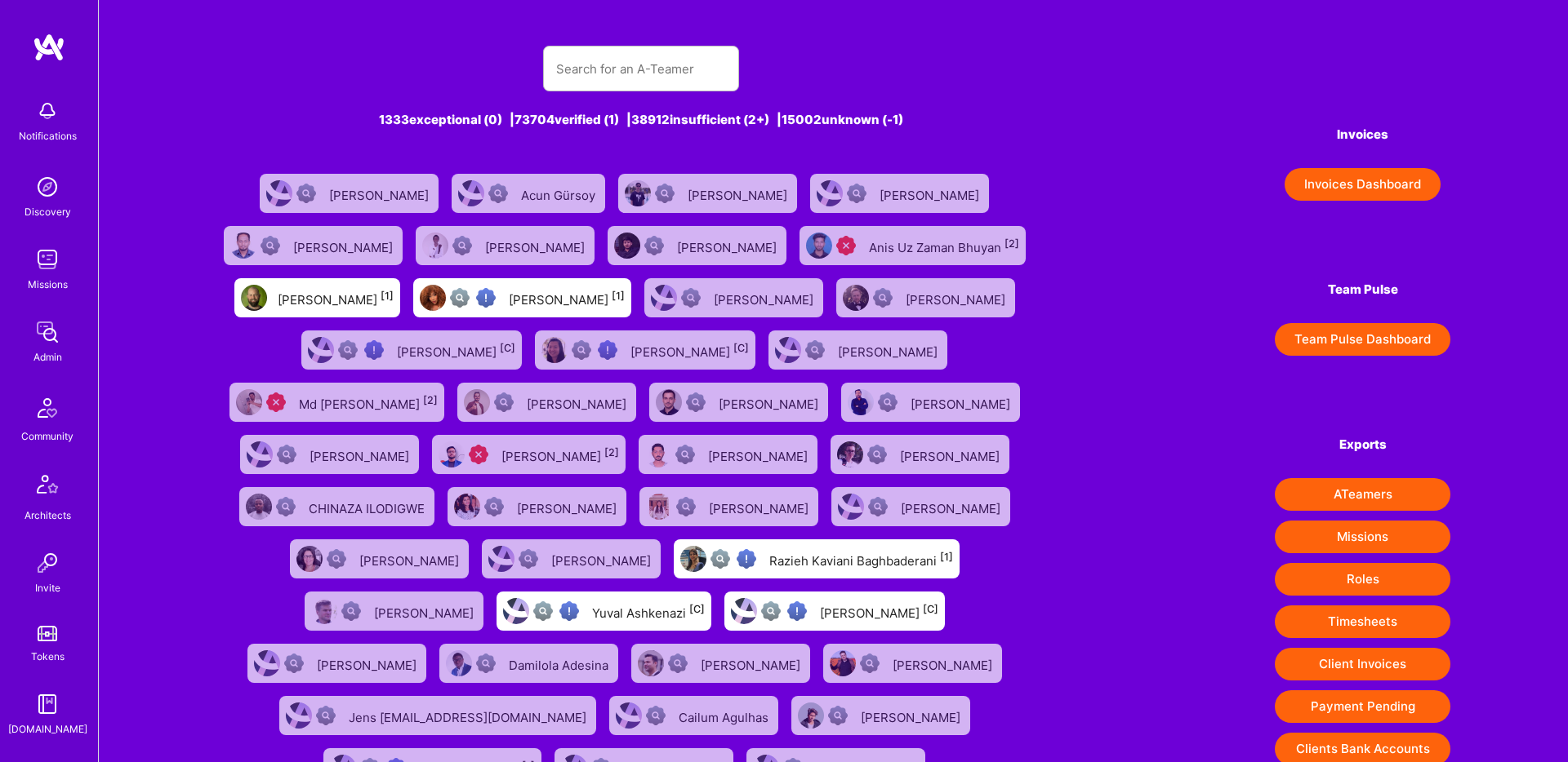
scroll to position [279, 0]
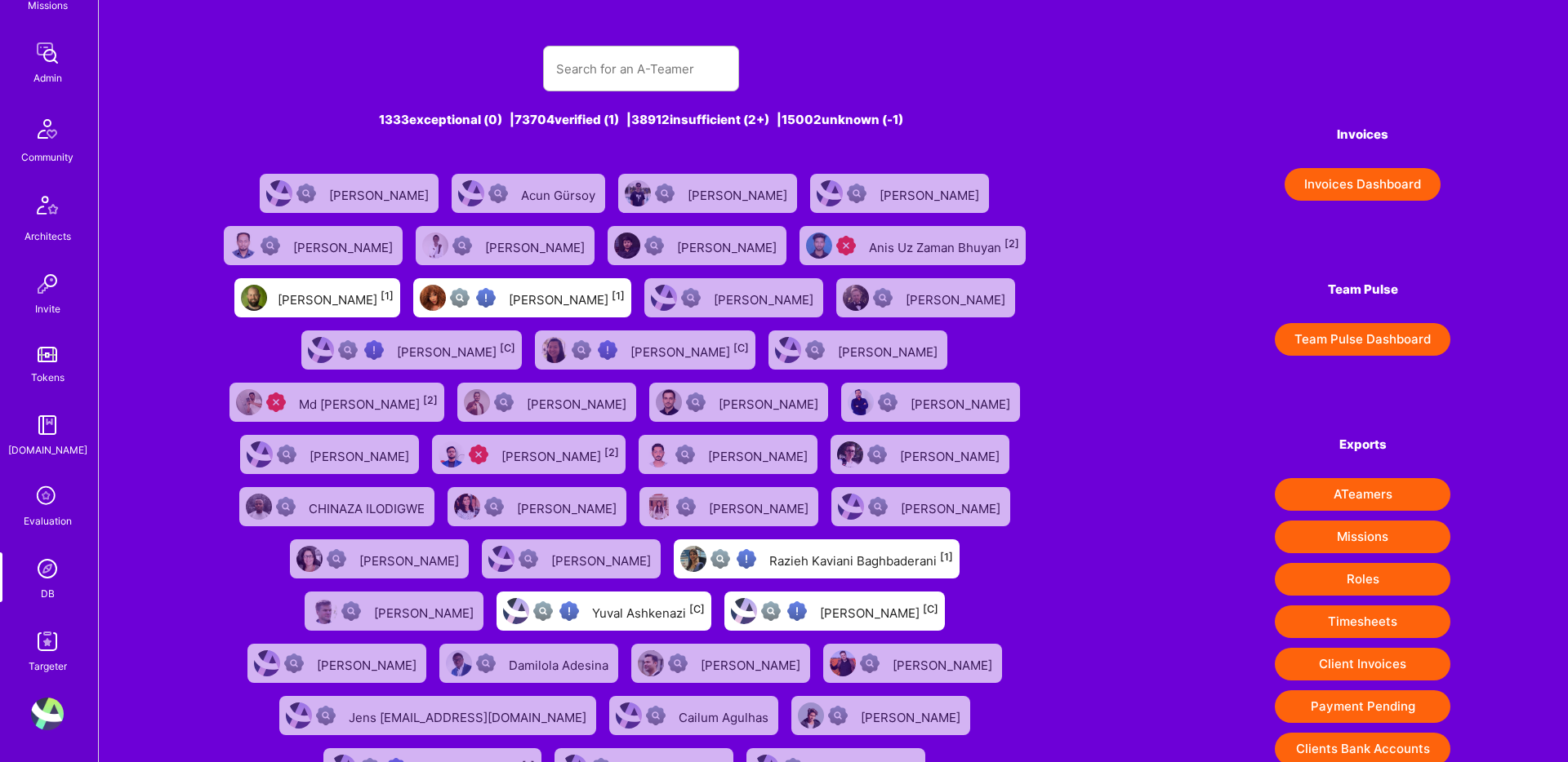
click at [48, 660] on div "Targeter" at bounding box center [48, 666] width 39 height 17
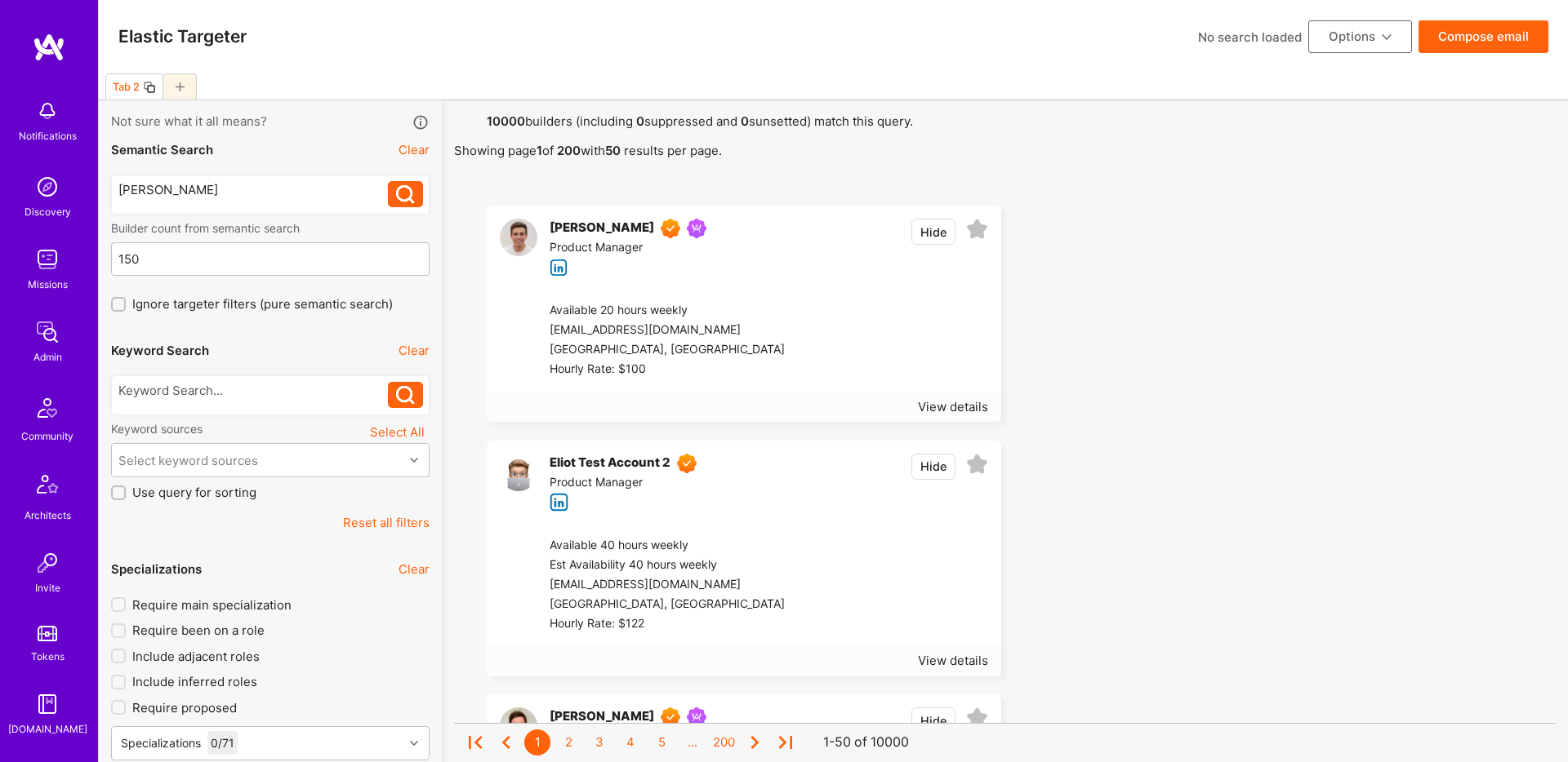
scroll to position [279, 0]
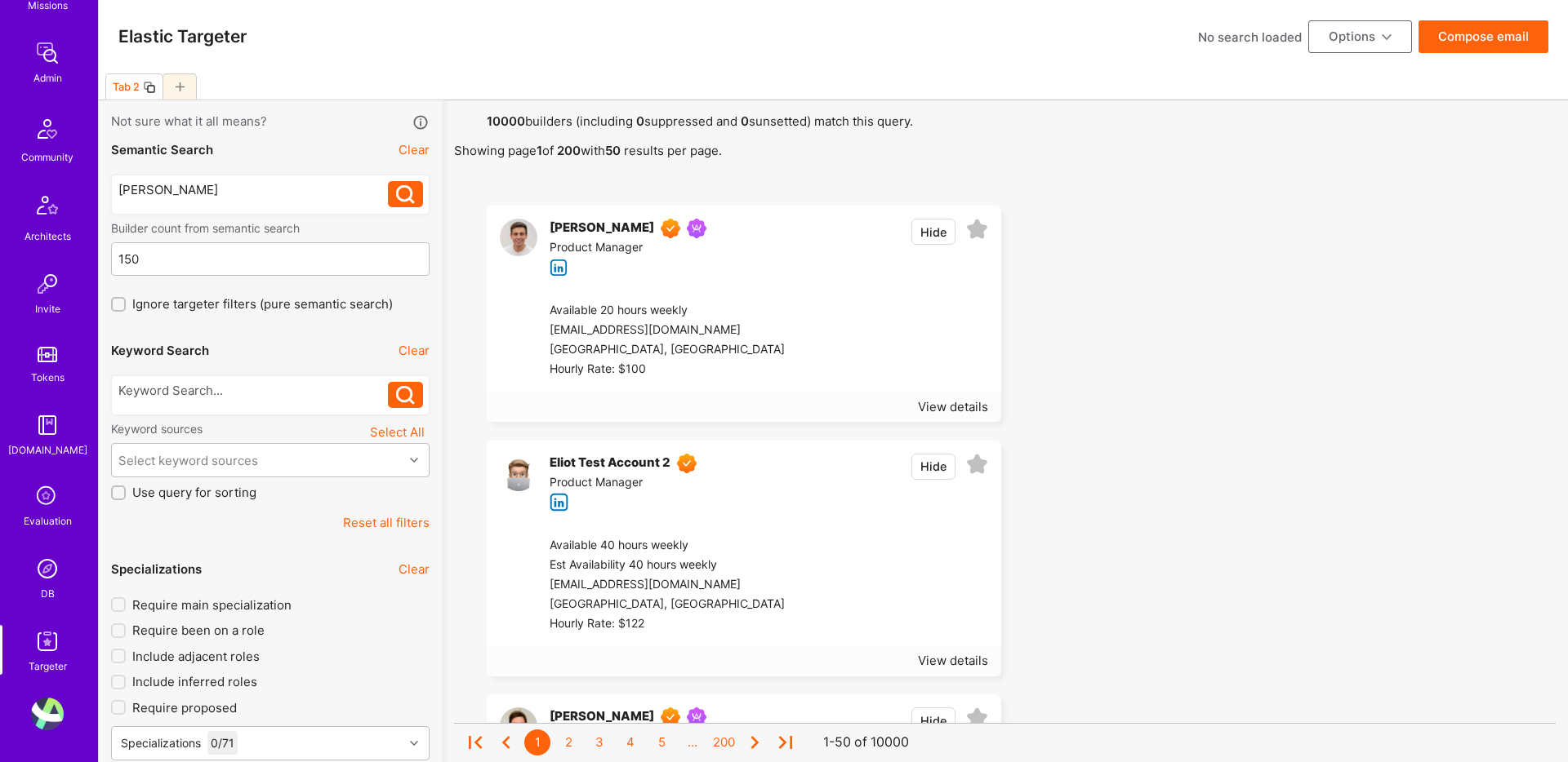
click at [45, 713] on img at bounding box center [47, 714] width 33 height 33
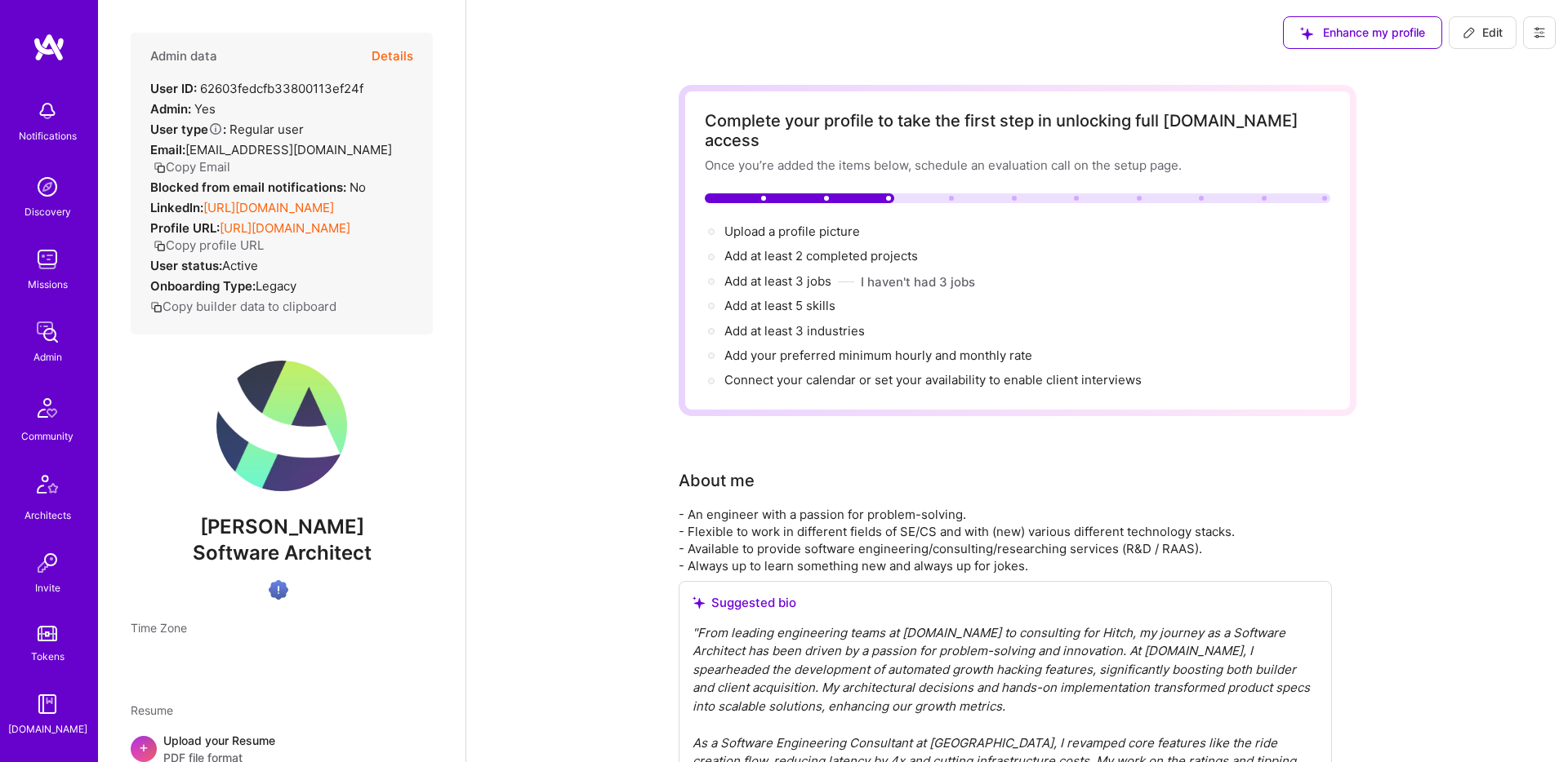
click at [1525, 28] on button at bounding box center [1539, 33] width 33 height 33
click at [1445, 226] on button "Log Out" at bounding box center [1480, 236] width 151 height 41
